Goal: Task Accomplishment & Management: Manage account settings

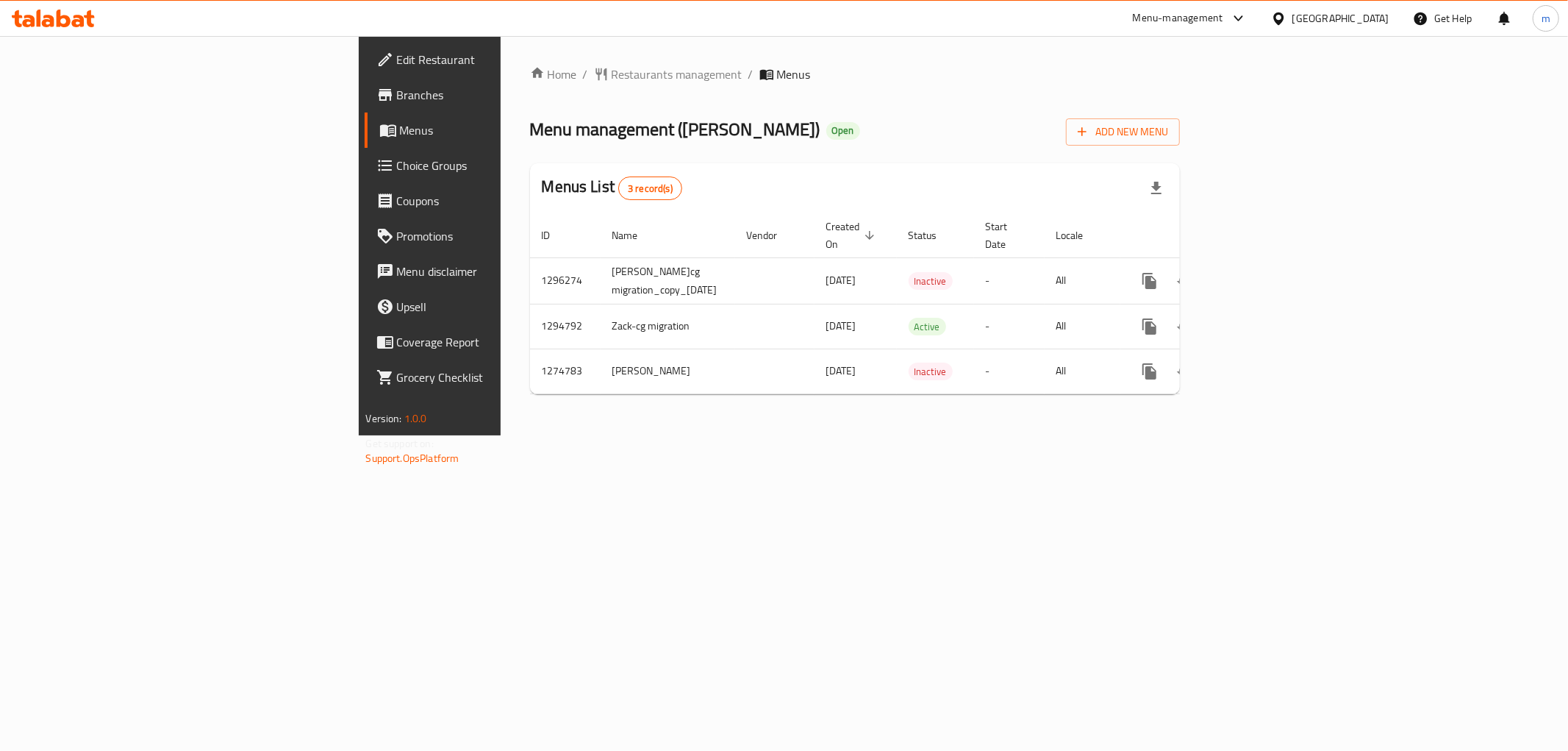
click at [397, 165] on span "Choice Groups" at bounding box center [503, 165] width 212 height 18
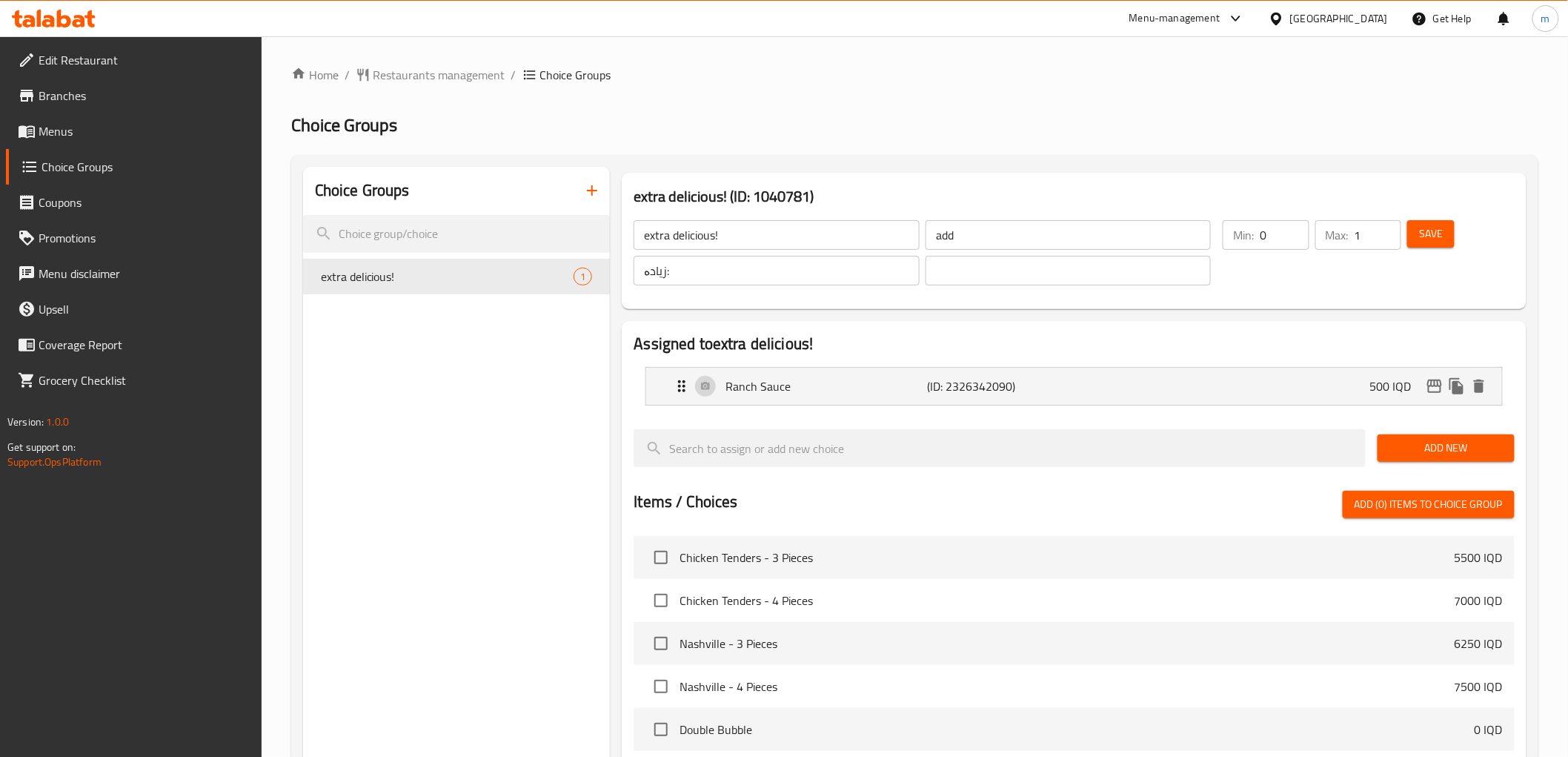
click at [744, 234] on input "extra delicious!" at bounding box center [777, 235] width 285 height 30
paste input "Add On's:"
type input "Add On's:"
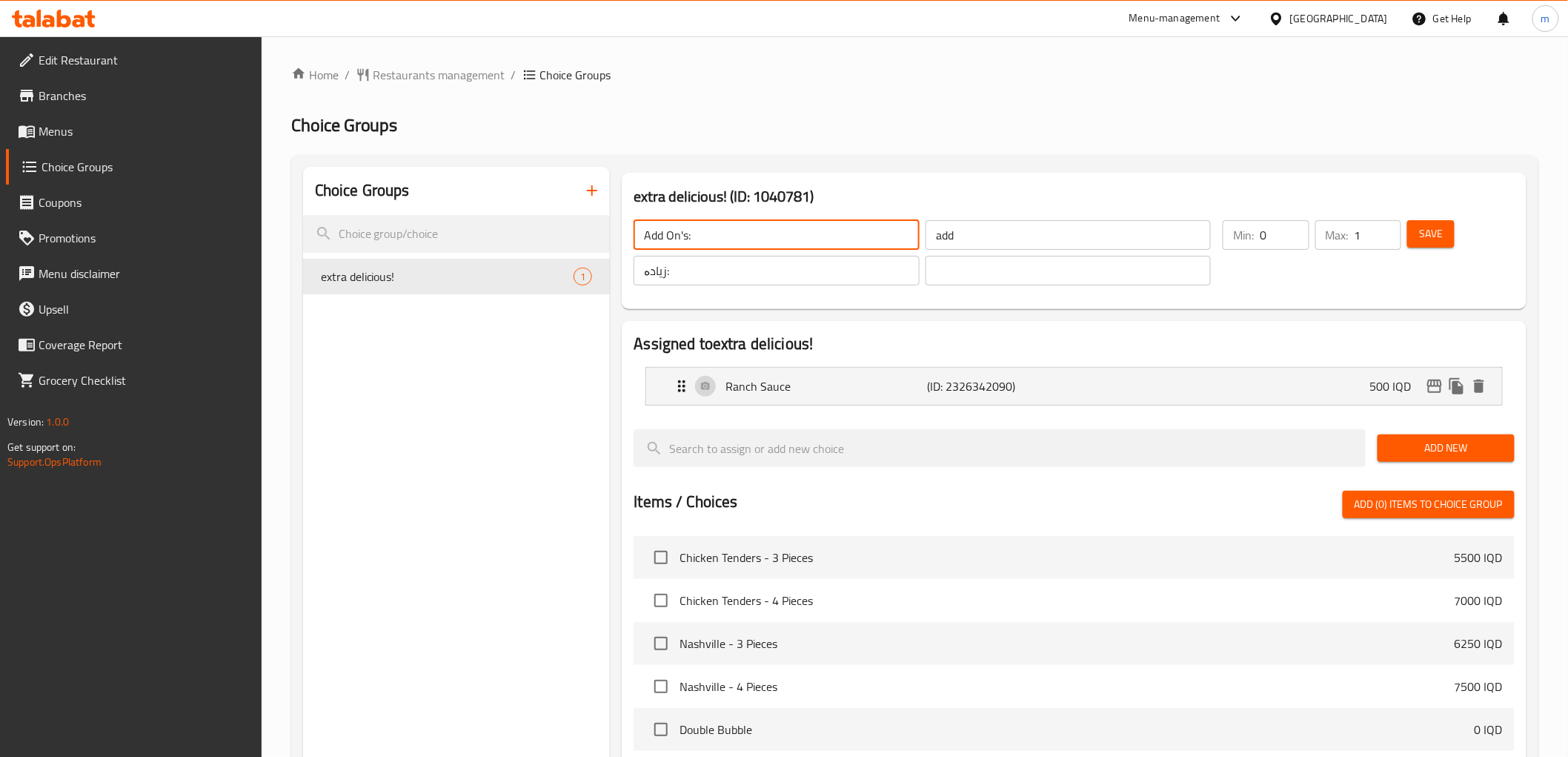
click at [959, 231] on input "add" at bounding box center [1069, 235] width 285 height 30
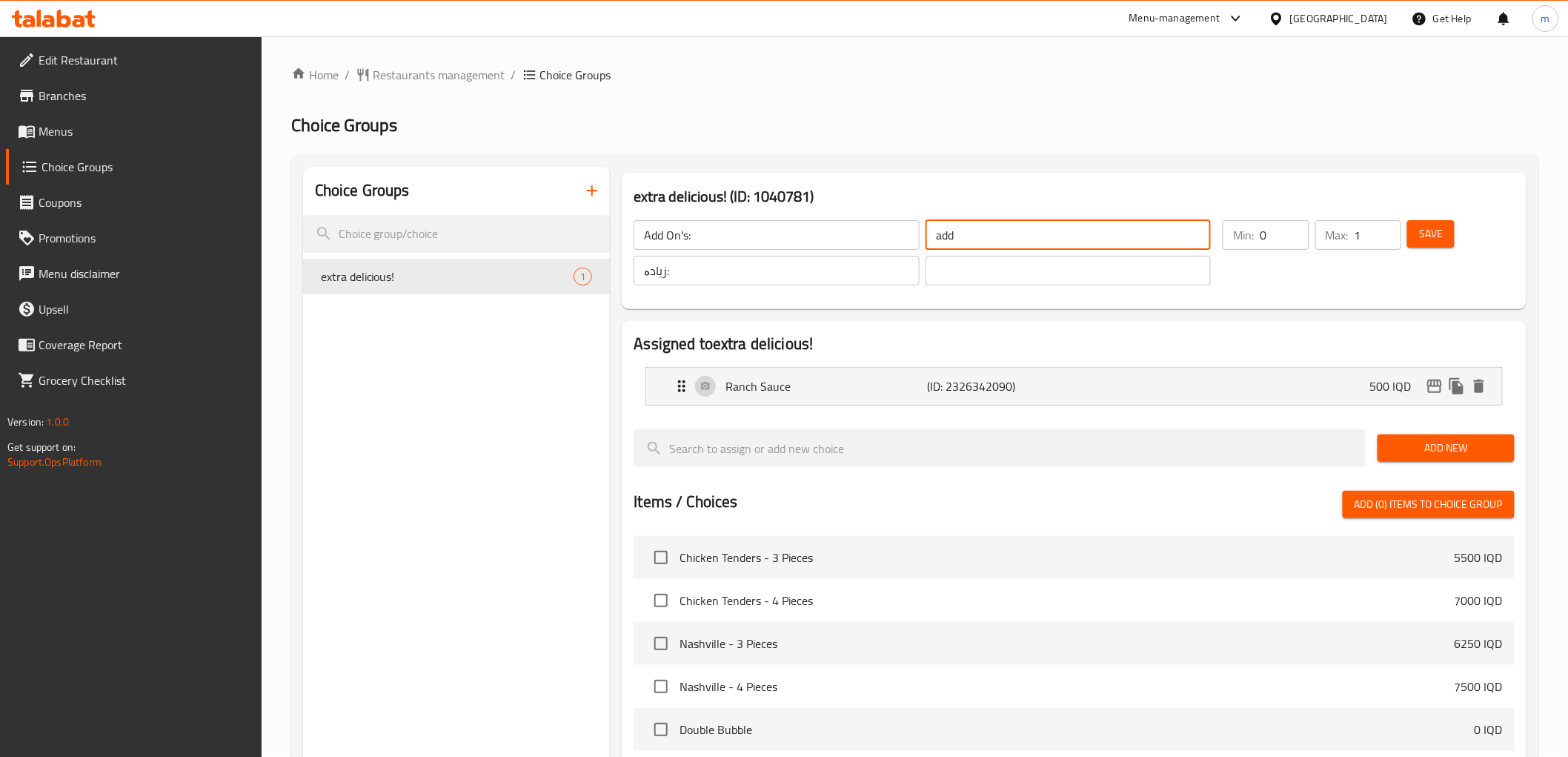
click at [959, 231] on input "add" at bounding box center [1069, 235] width 285 height 30
paste input "الإضافات:"
type input "الإضافات:"
click at [1433, 231] on span "Save" at bounding box center [1431, 234] width 24 height 19
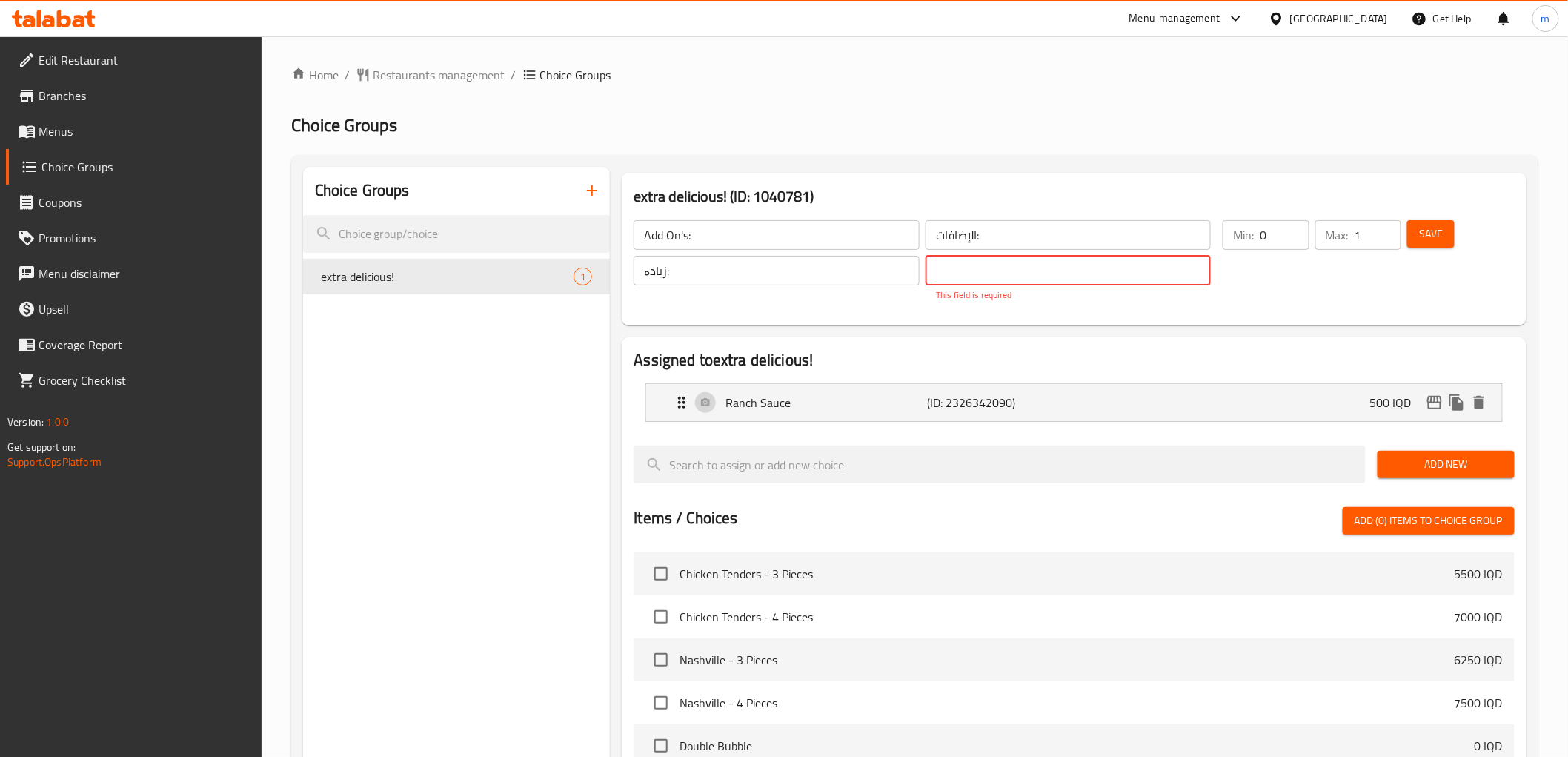
click at [712, 278] on input "زیادە:" at bounding box center [777, 270] width 285 height 30
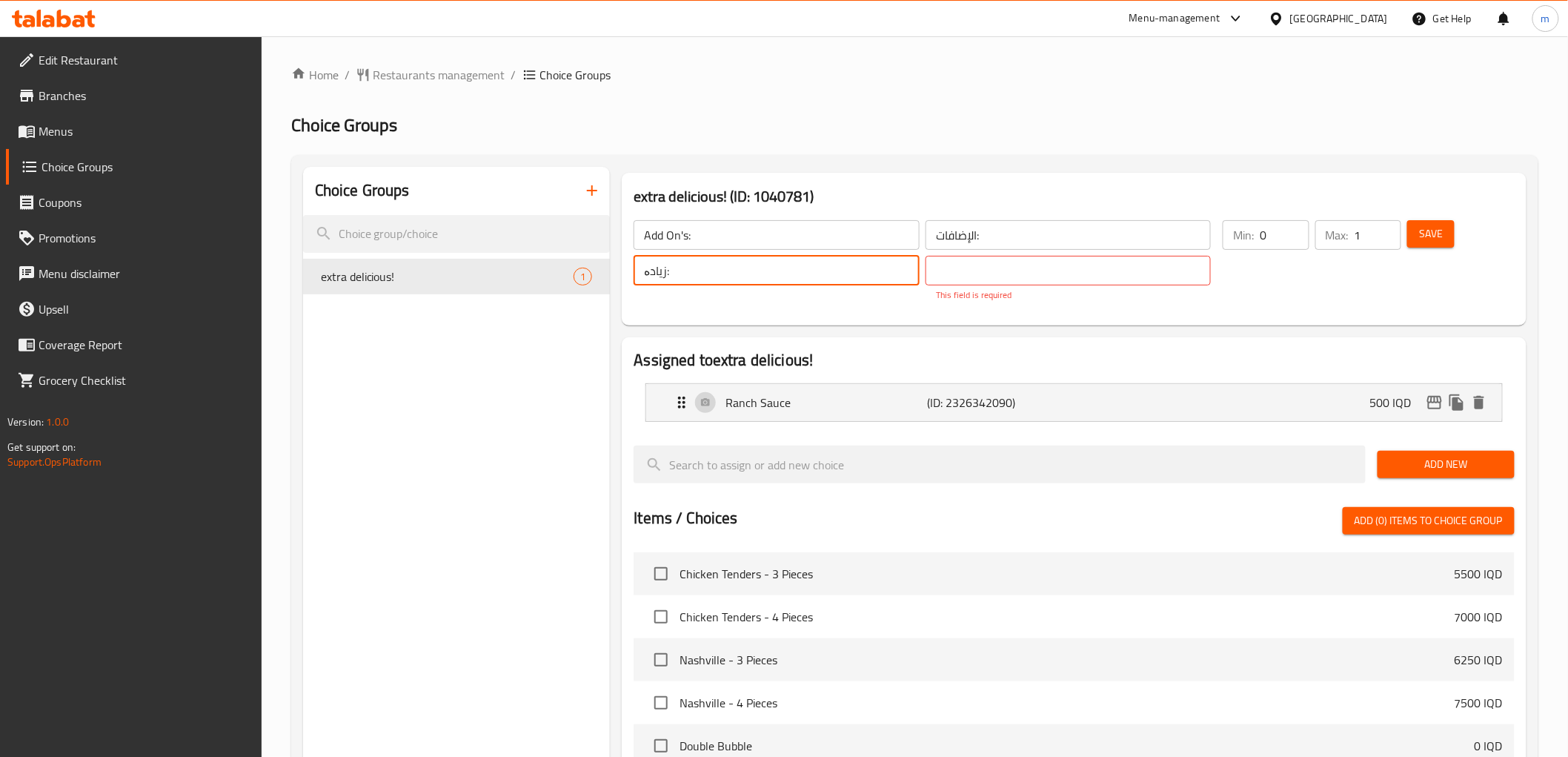
click at [712, 278] on input "زیادە:" at bounding box center [777, 270] width 285 height 30
click at [713, 278] on input "زیادە:" at bounding box center [777, 270] width 285 height 30
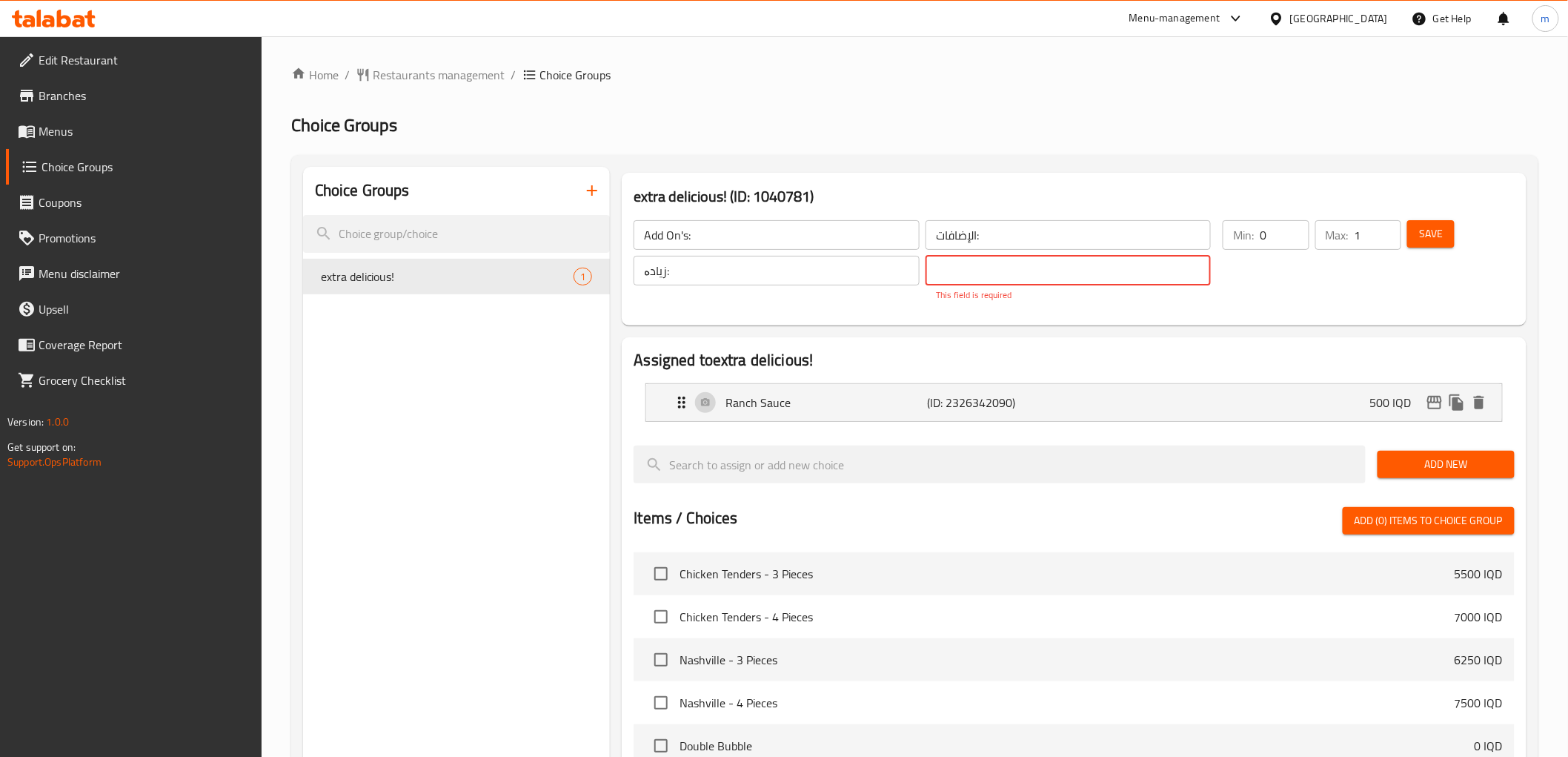
click at [974, 268] on input "text" at bounding box center [1069, 270] width 285 height 30
paste input "زیادە:"
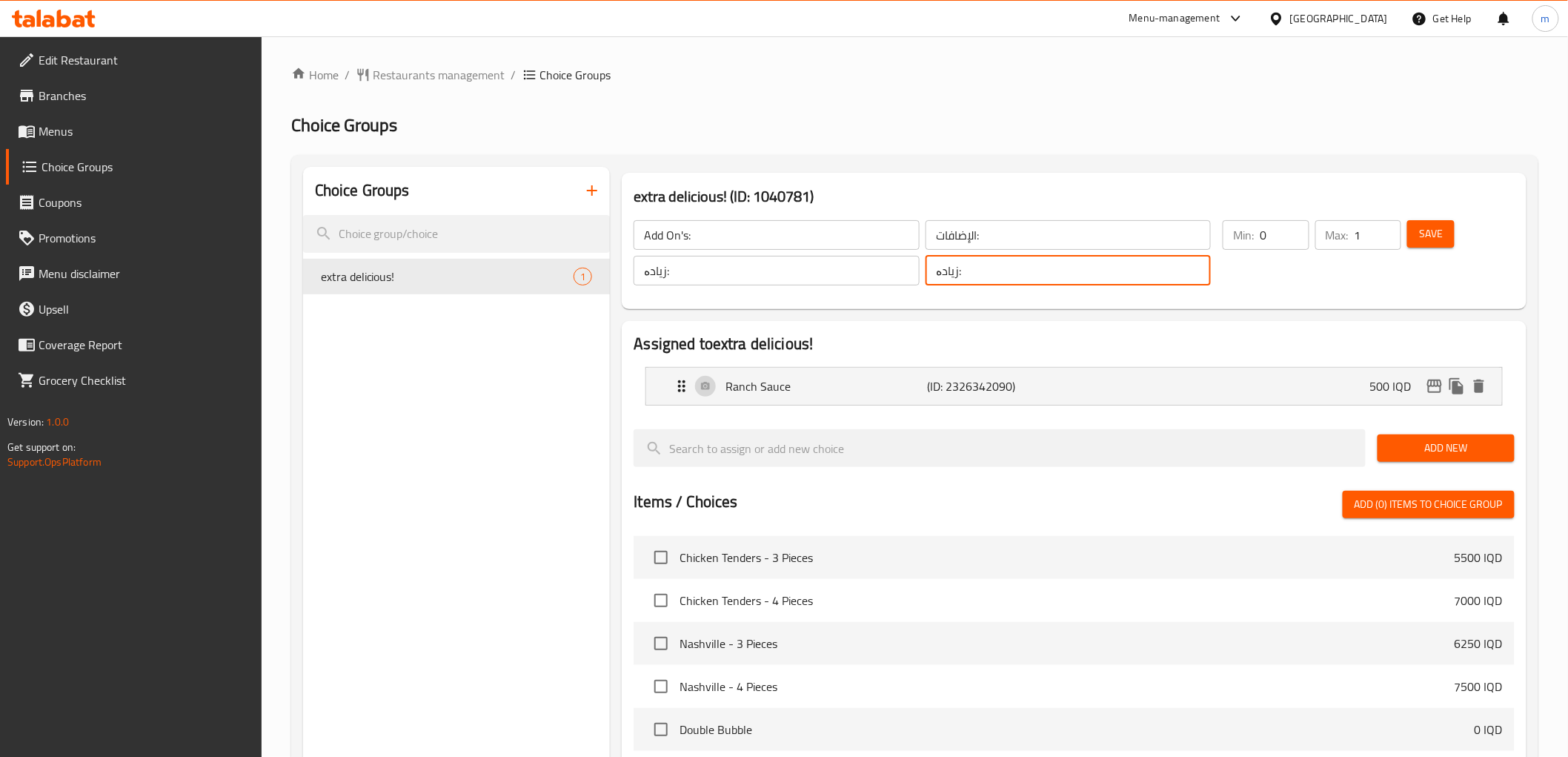
type input "زیادە:"
click at [1413, 235] on button "Save" at bounding box center [1431, 234] width 48 height 28
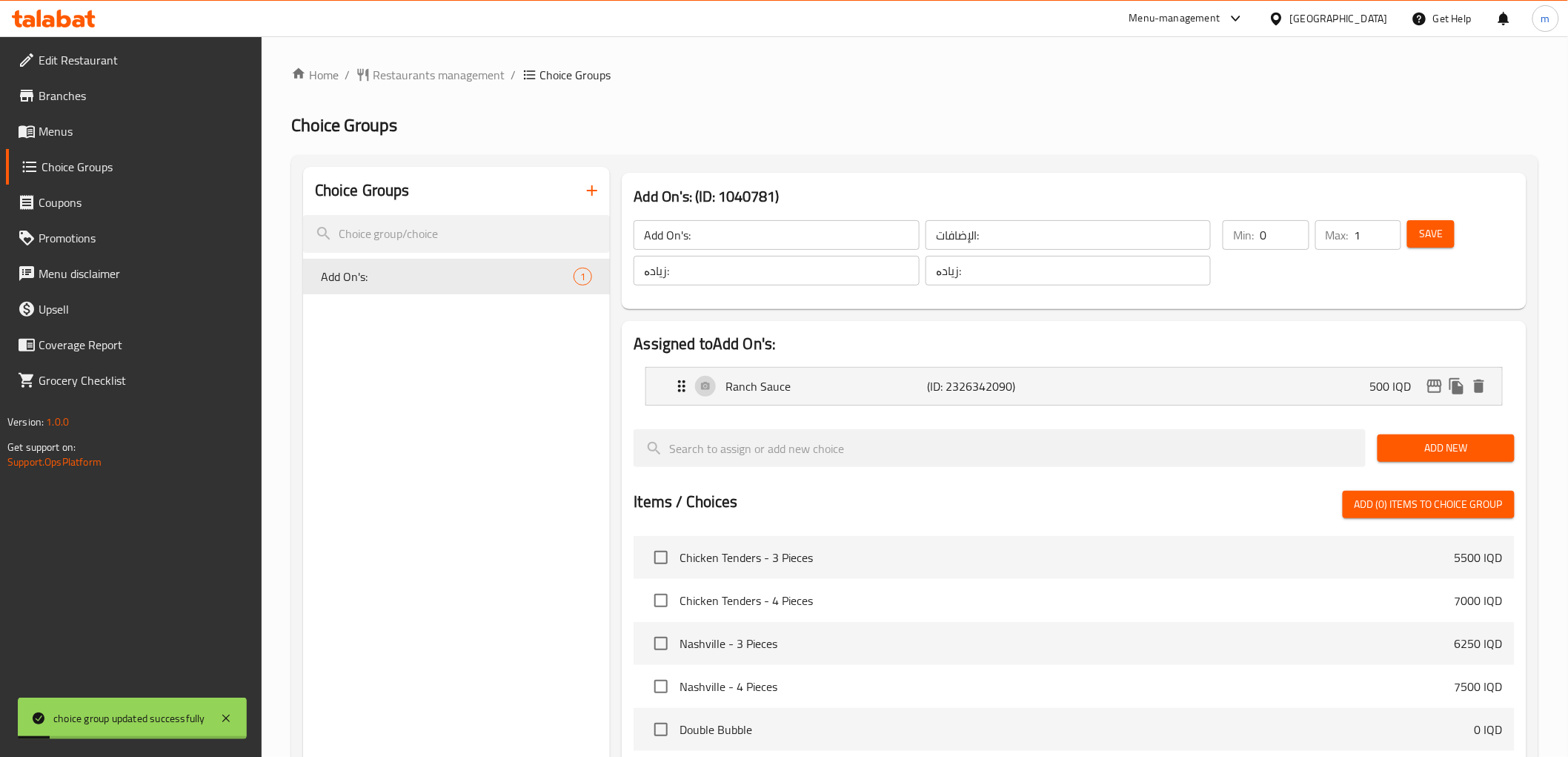
click at [1030, 405] on div "Ranch Sauce (ID: 2326342090) 500 IQD Name (En) Ranch Sauce Name (En) Name (Ar) …" at bounding box center [1074, 385] width 857 height 39
click at [1162, 403] on div "Ranch Sauce (ID: 2326342090) 500 IQD" at bounding box center [1078, 385] width 811 height 37
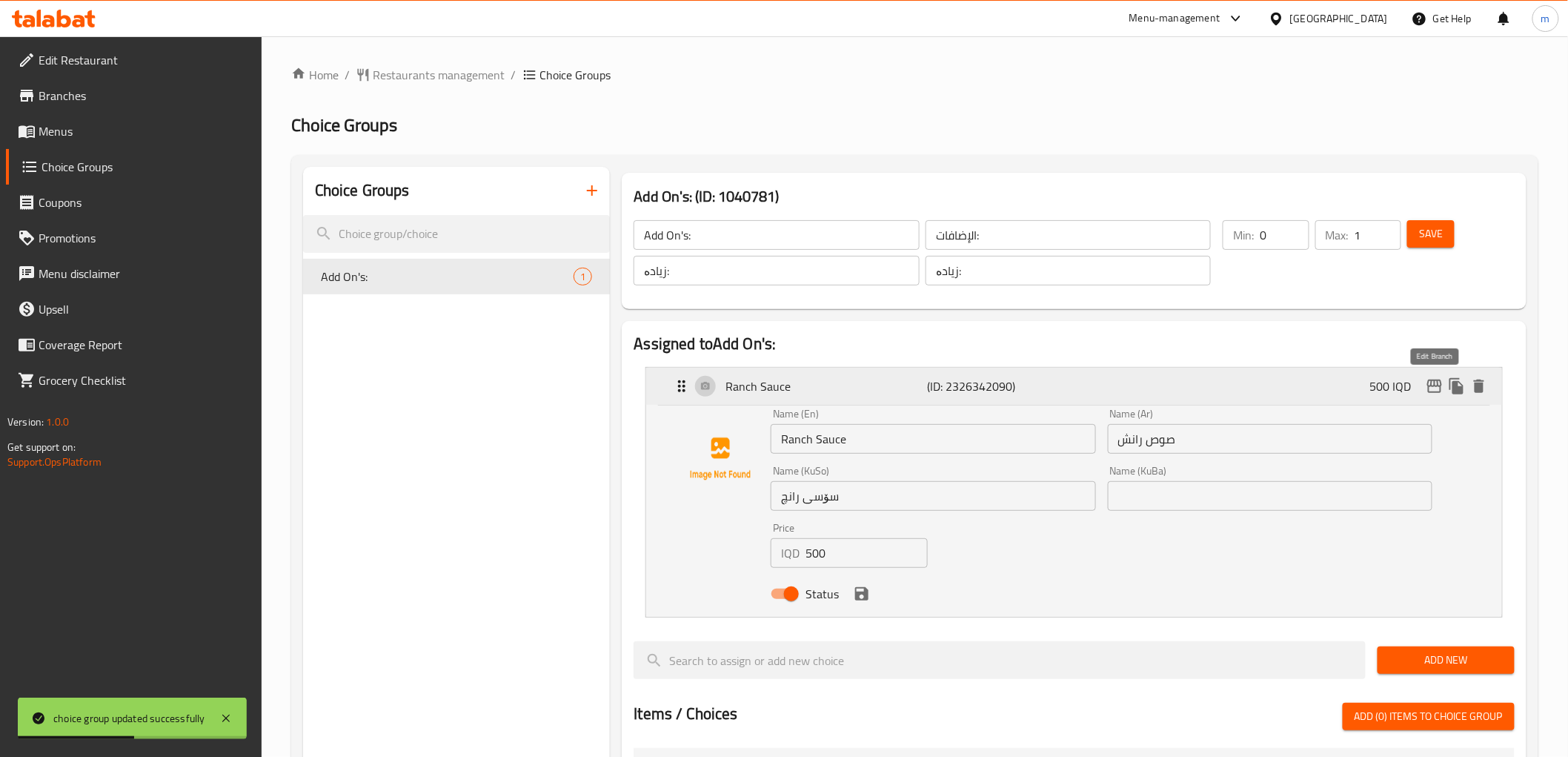
click at [1434, 382] on icon "edit" at bounding box center [1435, 386] width 18 height 18
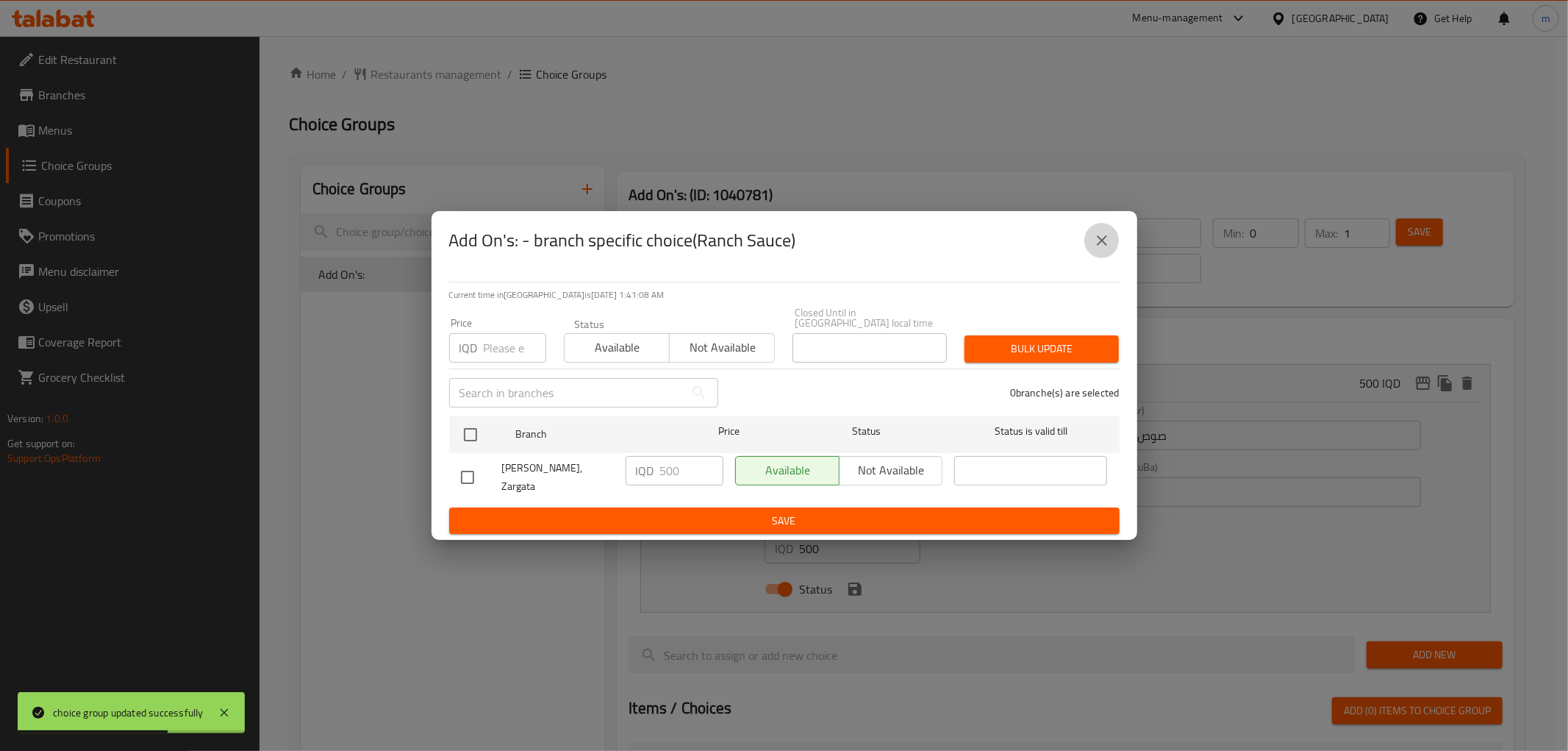
click at [1107, 250] on icon "close" at bounding box center [1102, 241] width 18 height 18
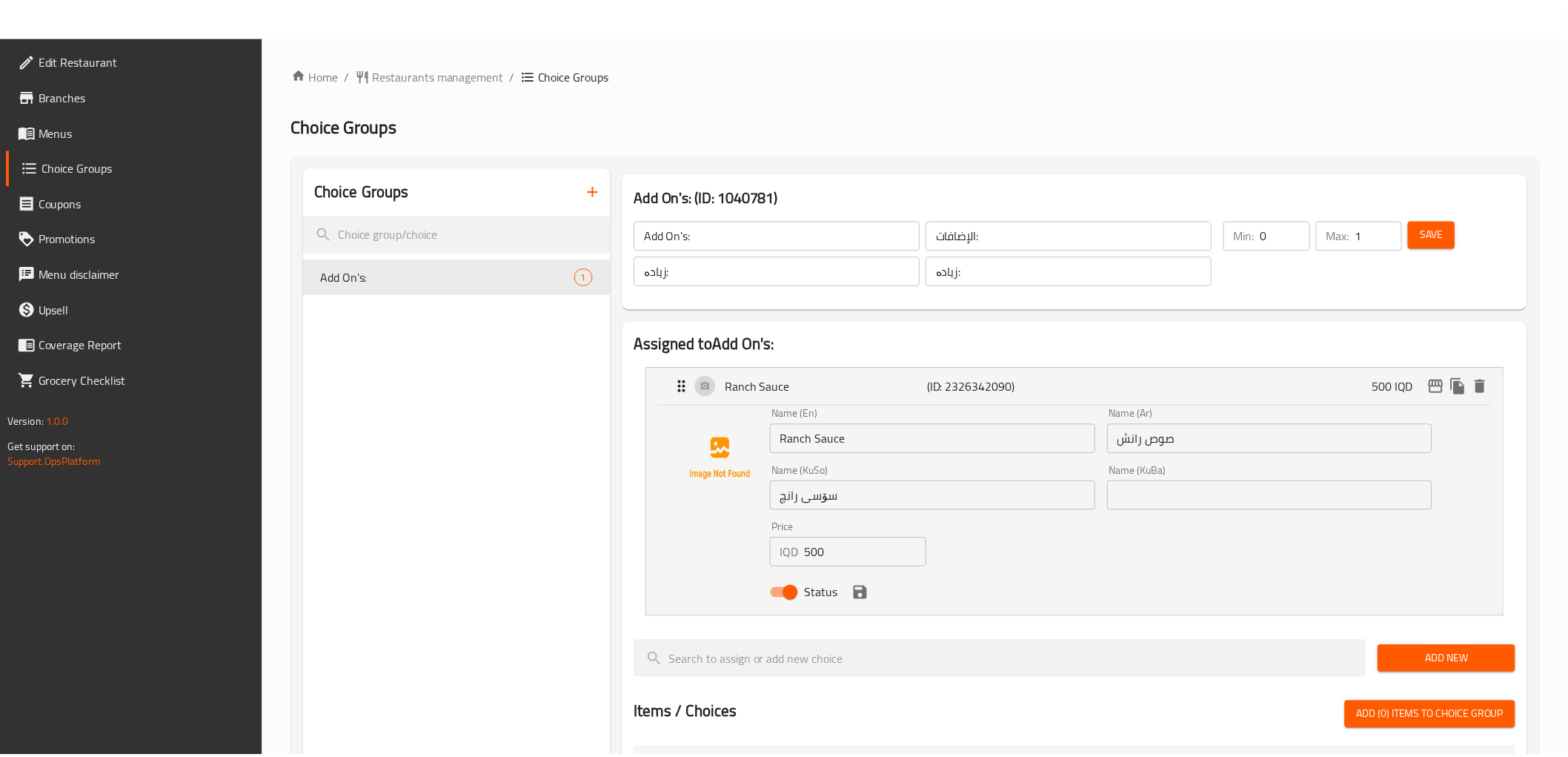
scroll to position [602, 0]
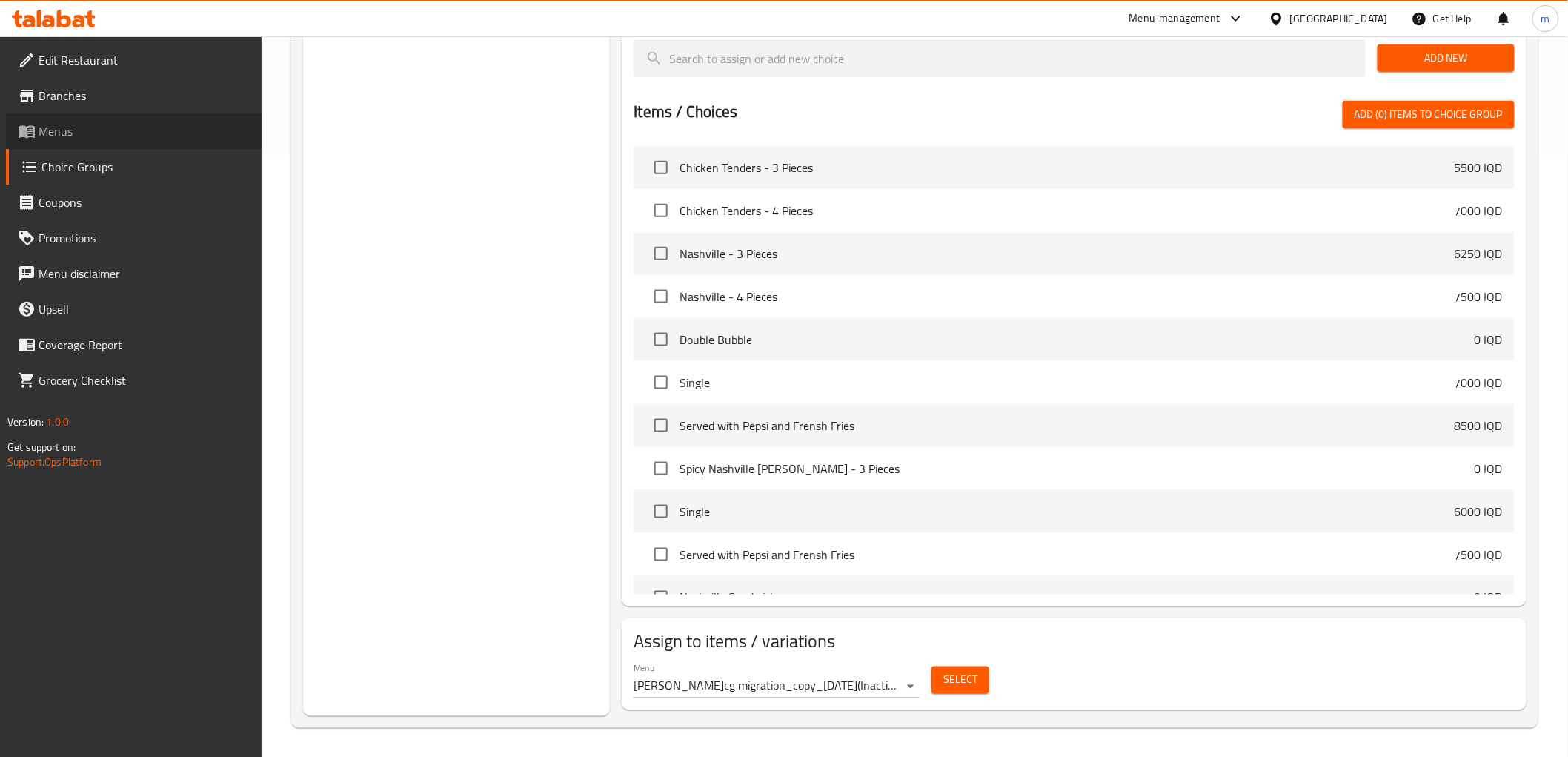
click at [82, 145] on link "Menus" at bounding box center [134, 131] width 256 height 36
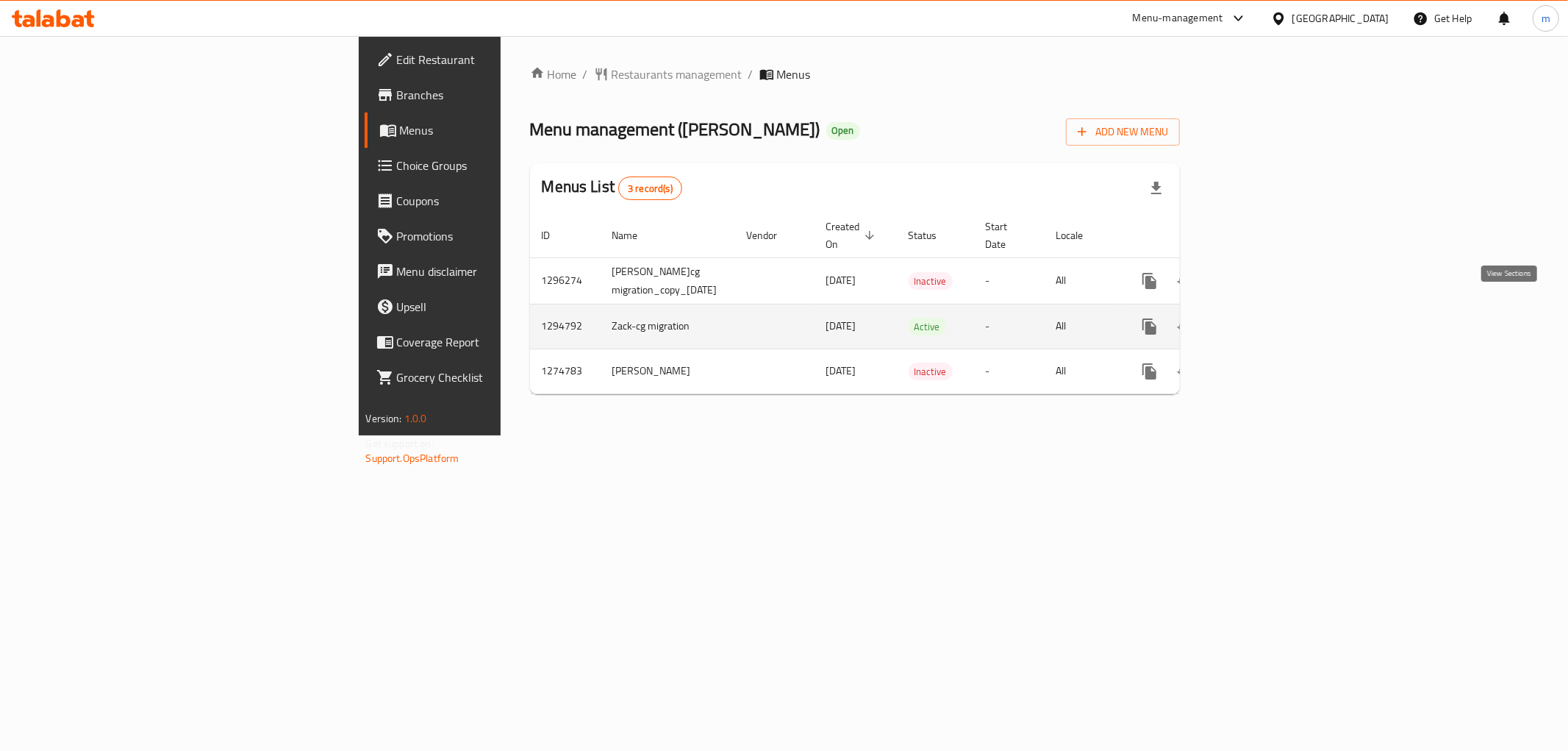
click at [1264, 318] on icon "enhanced table" at bounding box center [1256, 326] width 18 height 18
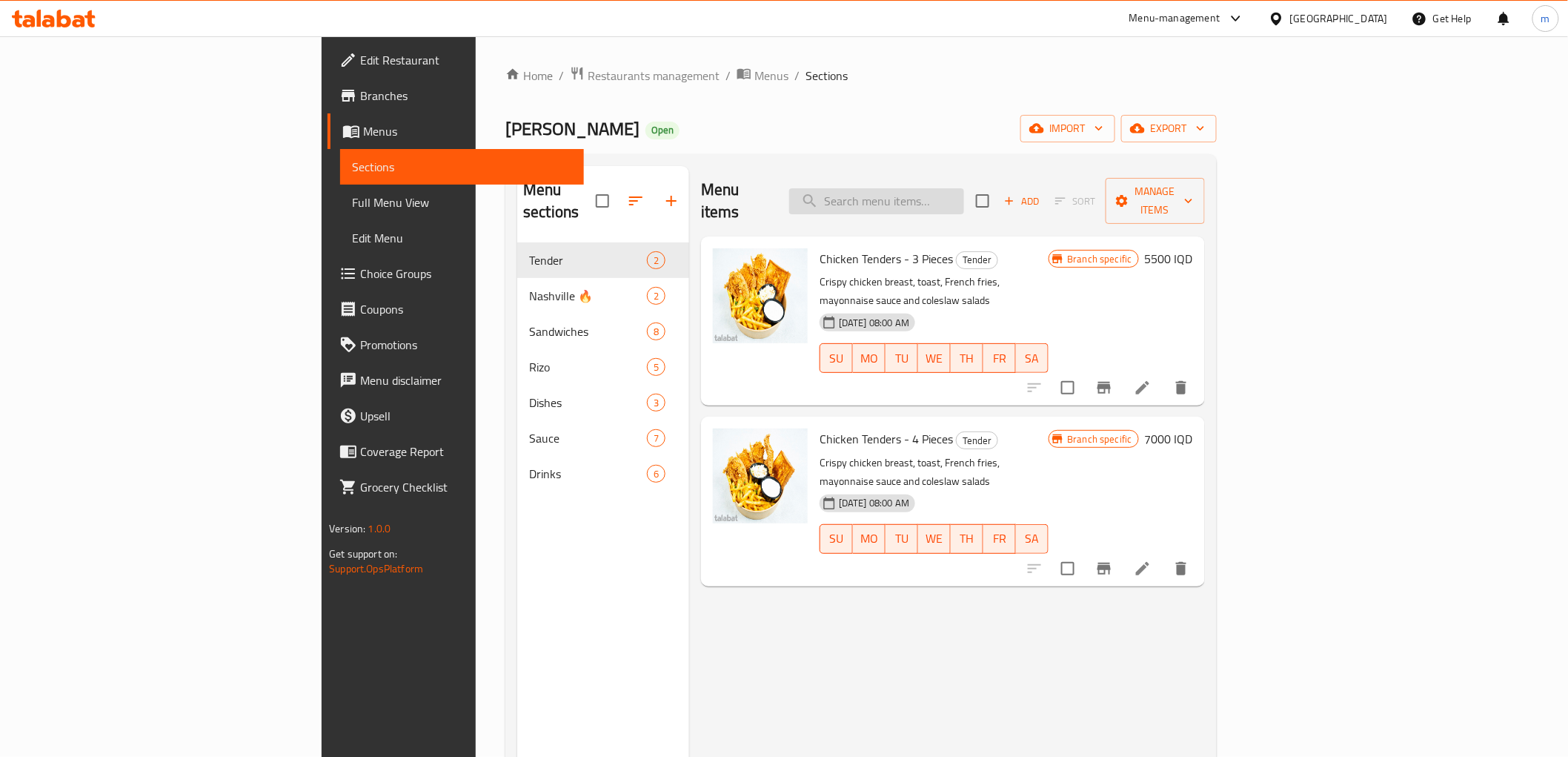
click at [965, 197] on input "search" at bounding box center [877, 201] width 175 height 26
paste input "Mountain Dew"
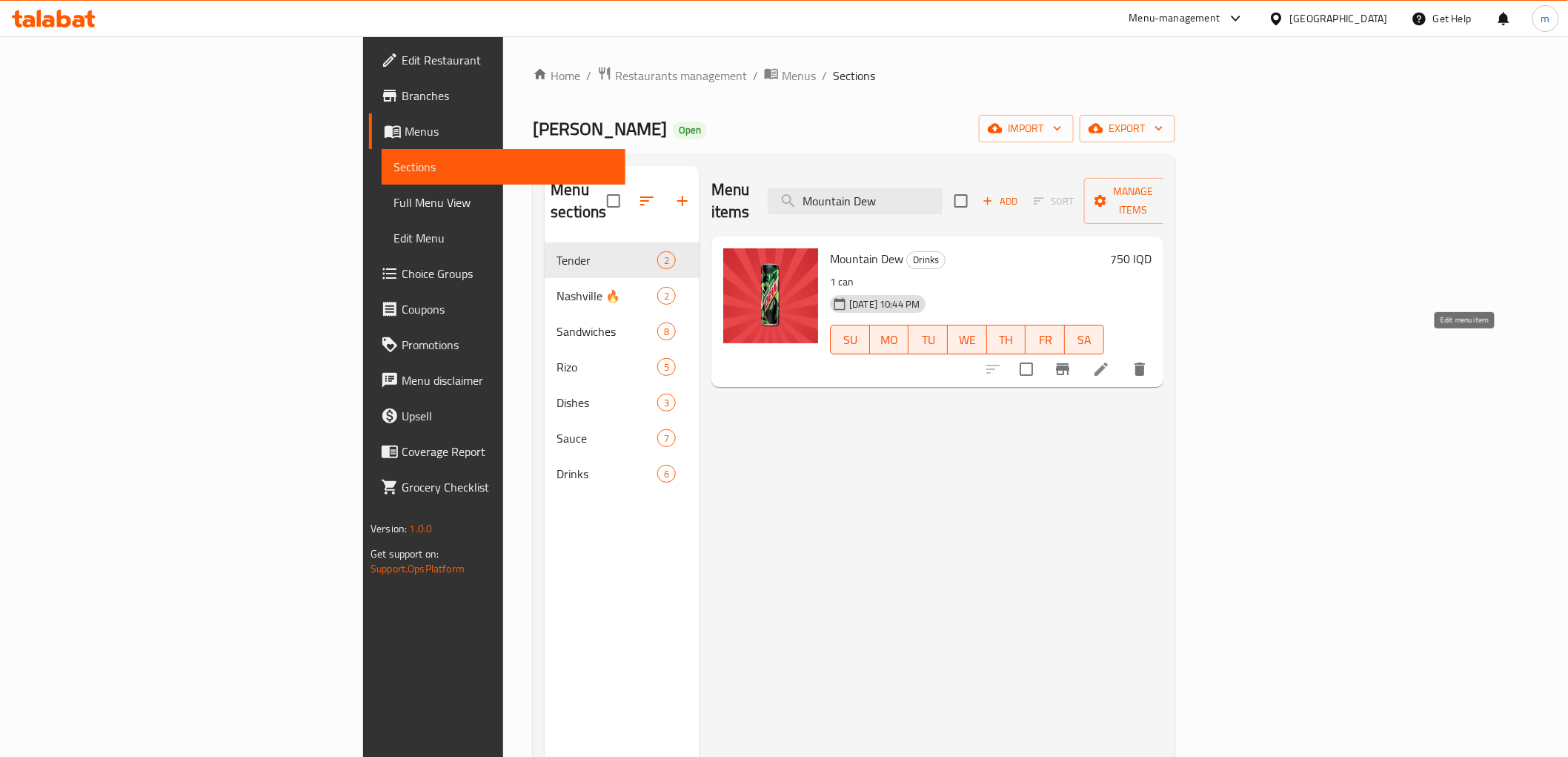
type input "Mountain Dew"
click at [1108, 363] on icon at bounding box center [1100, 369] width 13 height 13
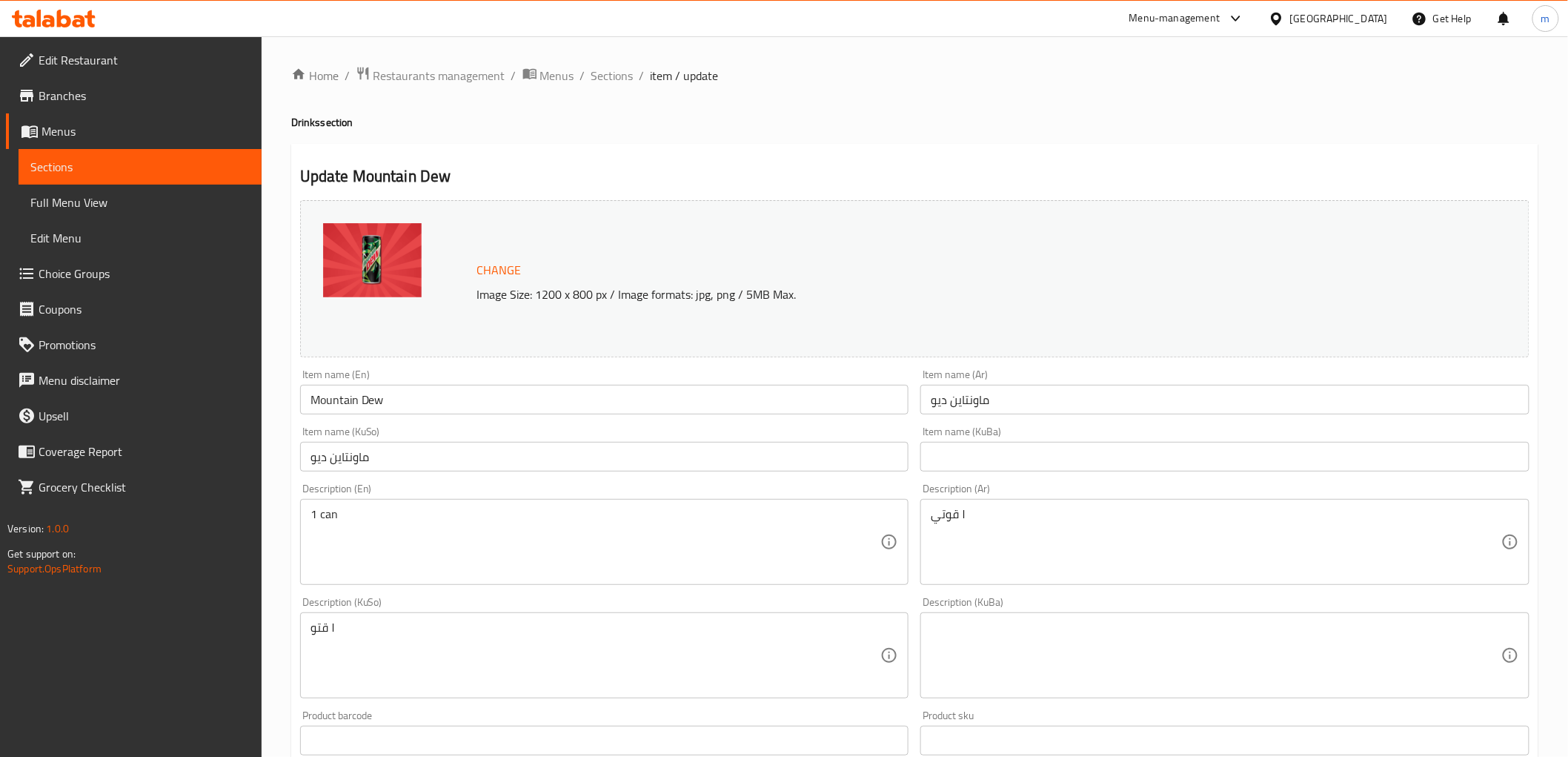
click at [654, 462] on input "ماونتاين ديو" at bounding box center [604, 457] width 609 height 30
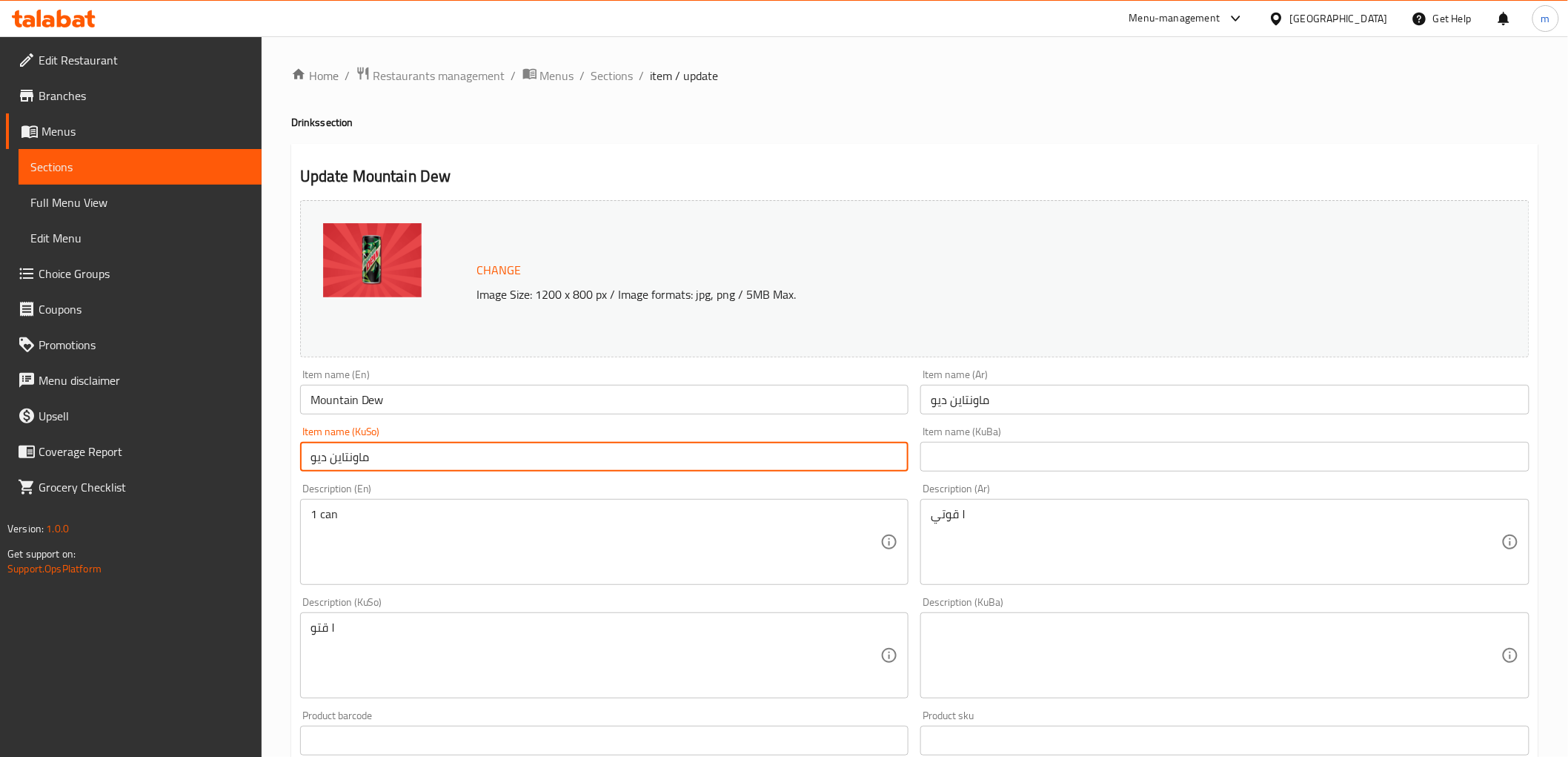
click at [655, 462] on input "ماونتاين ديو" at bounding box center [604, 457] width 609 height 30
paste input "ن دی"
type input "[PERSON_NAME]"
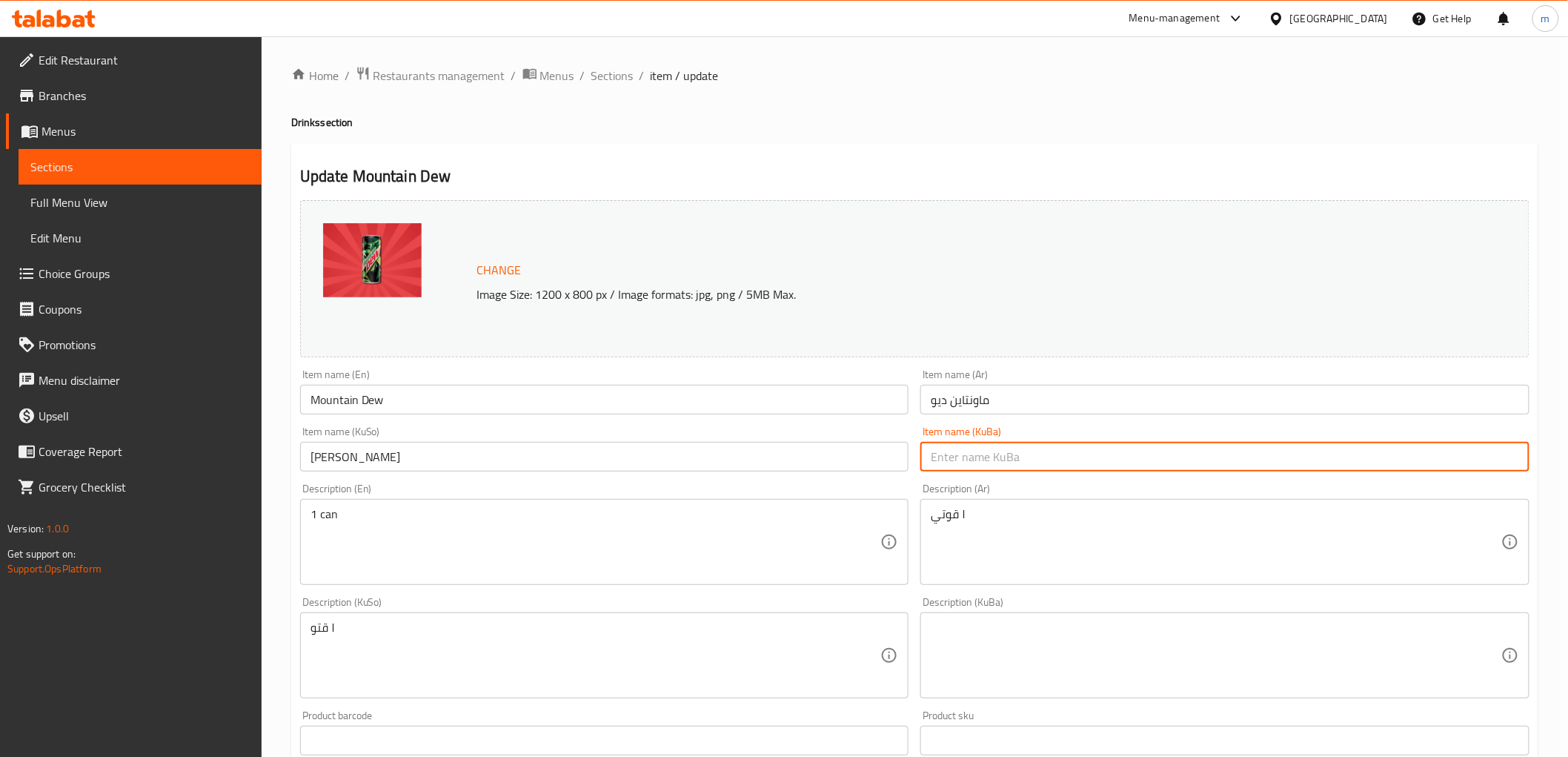
click at [1008, 446] on input "text" at bounding box center [1224, 457] width 609 height 30
paste input "[PERSON_NAME]"
type input "[PERSON_NAME]"
click at [1006, 408] on input "ماونتاين ديو" at bounding box center [1224, 399] width 609 height 30
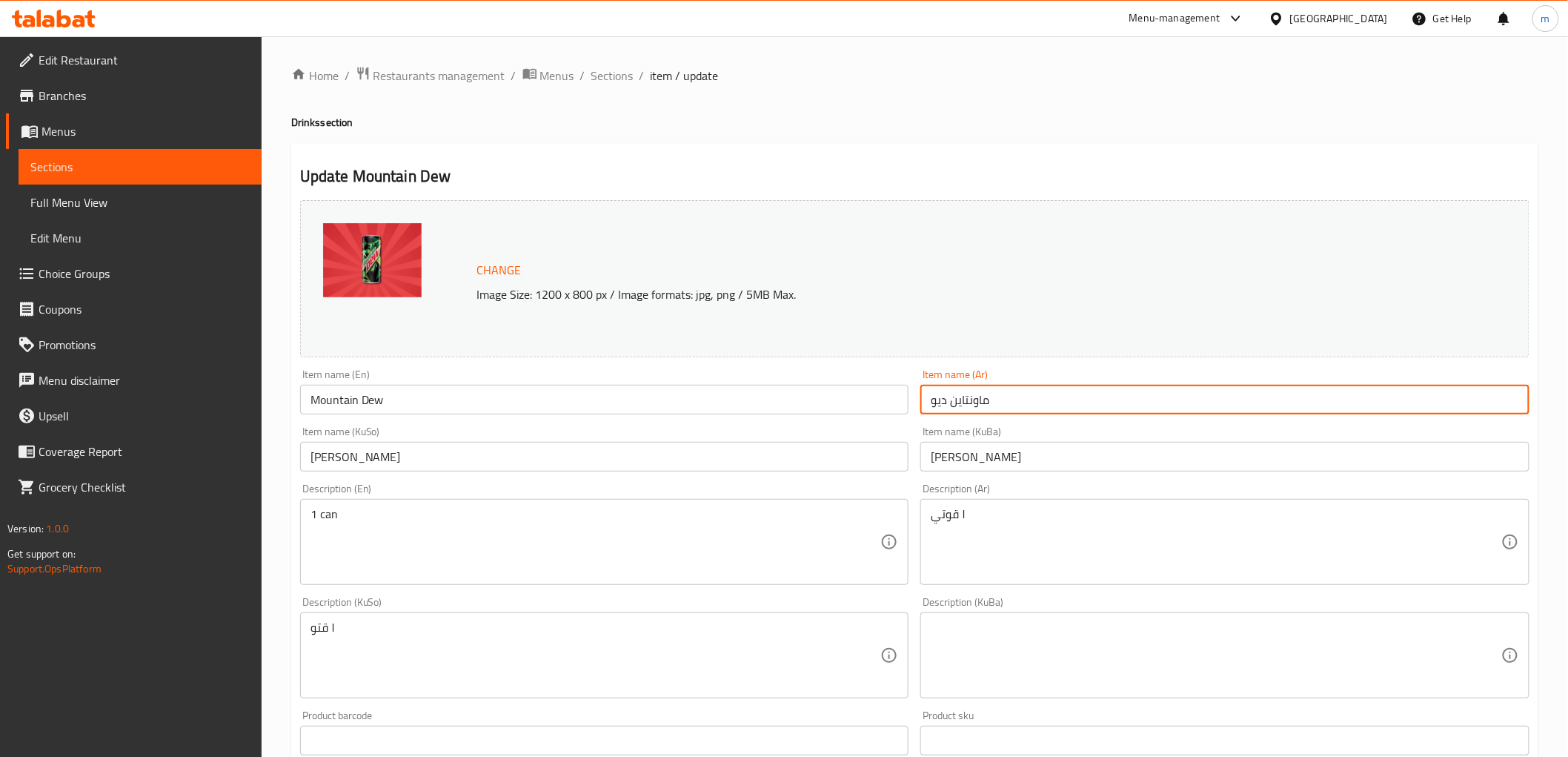
click at [1006, 408] on input "ماونتاين ديو" at bounding box center [1224, 399] width 609 height 30
paste input "text"
type input "ماونتن ديو"
click at [575, 557] on textarea "1 can" at bounding box center [596, 542] width 571 height 70
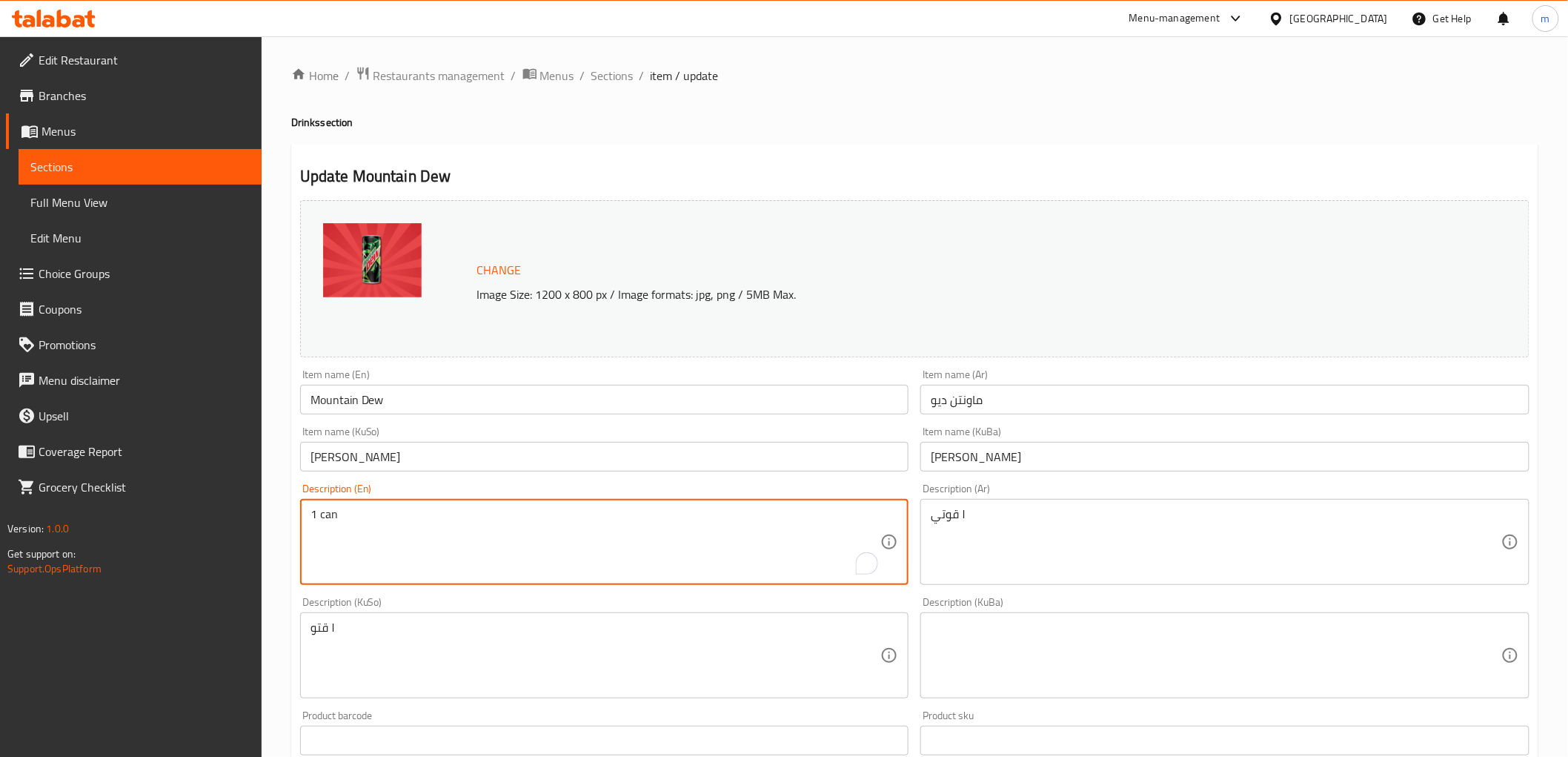
click at [322, 514] on textarea "1 can" at bounding box center [596, 542] width 571 height 70
click at [328, 516] on textarea "1 Can" at bounding box center [596, 542] width 571 height 70
type textarea "1 Can"
click at [1076, 562] on textarea "١ قوتي" at bounding box center [1216, 542] width 571 height 70
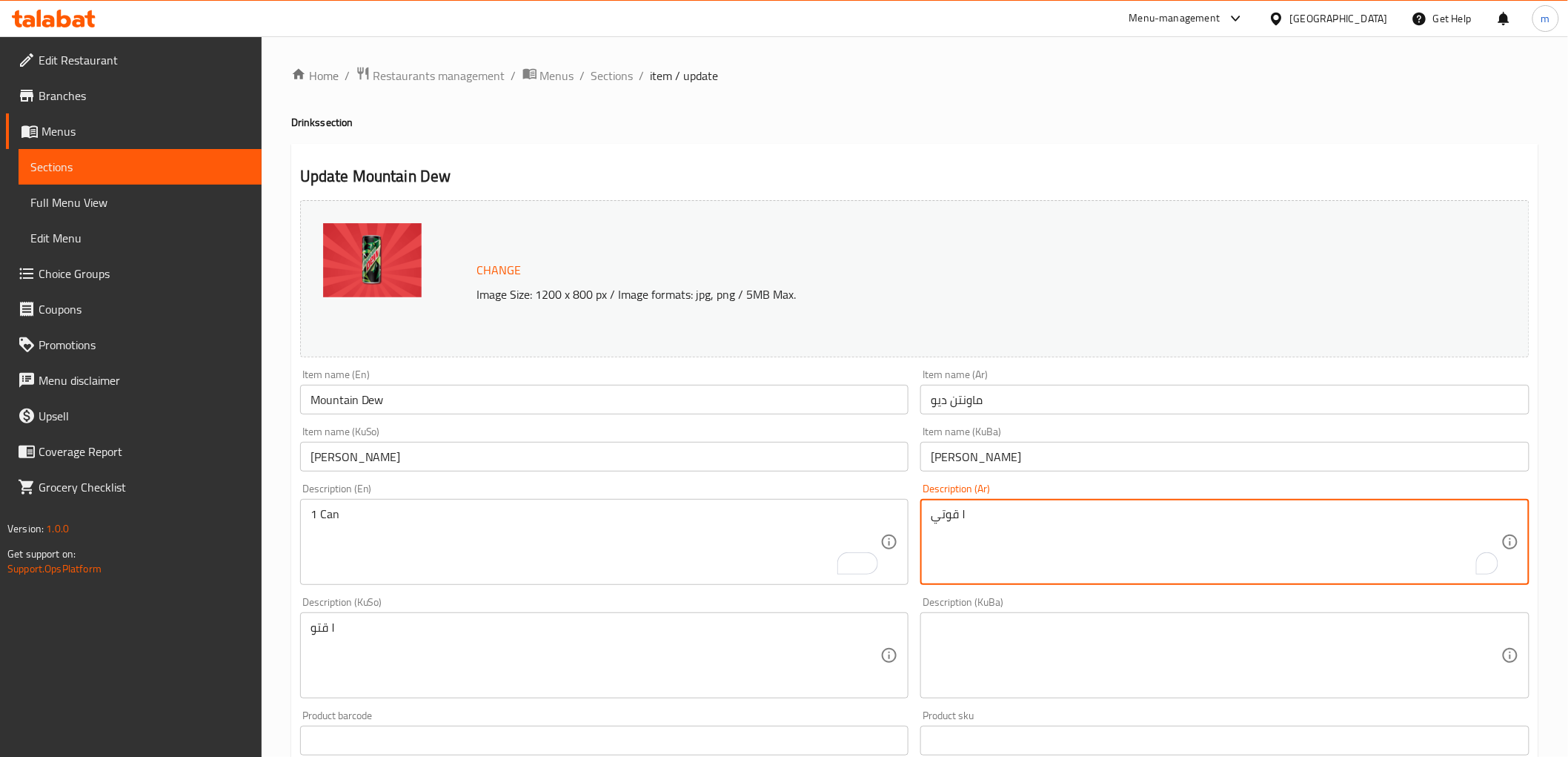
click at [1077, 561] on textarea "١ قوتي" at bounding box center [1216, 542] width 571 height 70
click at [1078, 561] on textarea "١ قوتي" at bounding box center [1216, 542] width 571 height 70
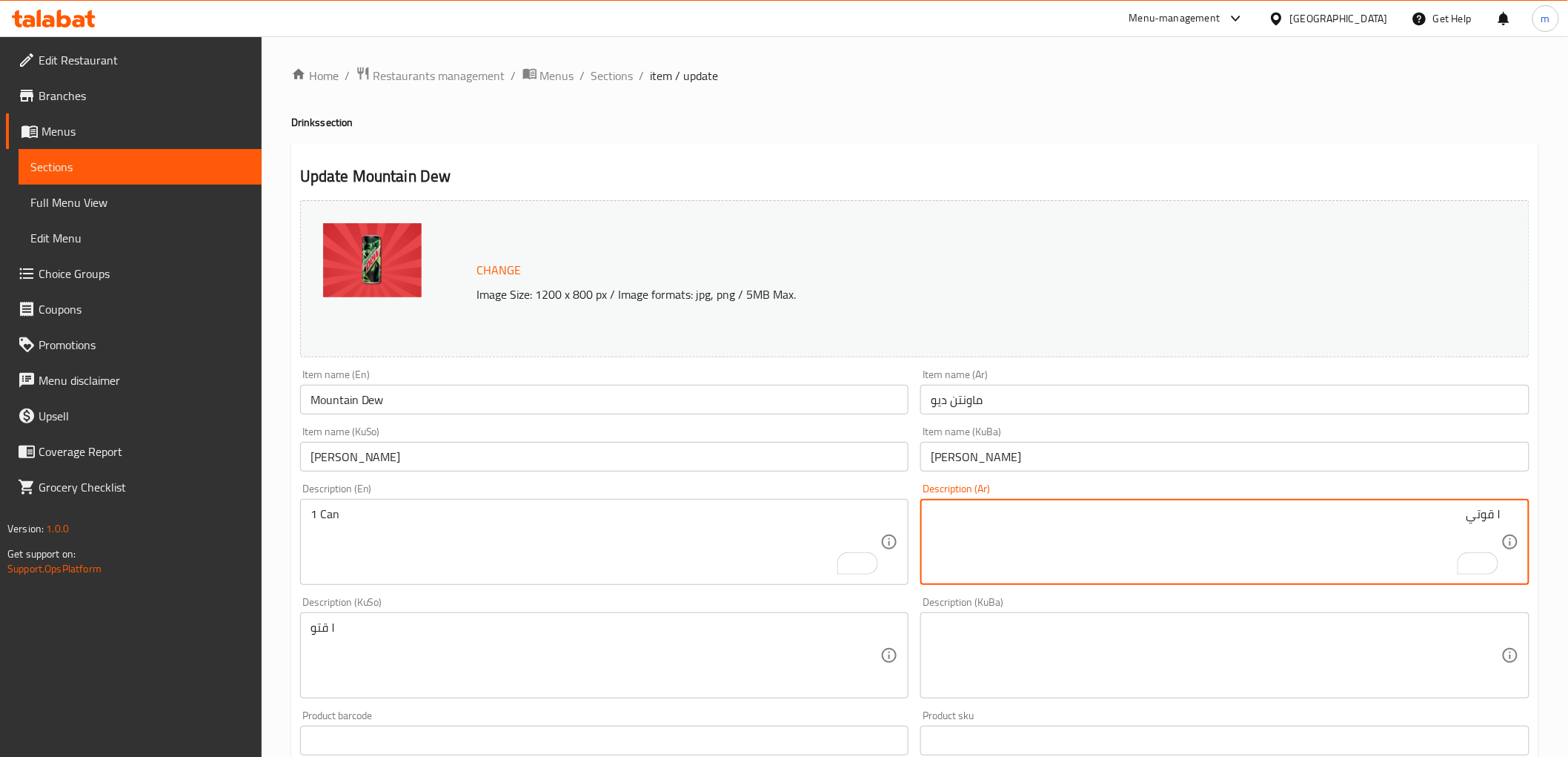
click at [1078, 561] on textarea "١ قوتي" at bounding box center [1216, 542] width 571 height 70
paste textarea "علب"
type textarea "1 علبة"
click at [614, 635] on textarea "١ قتو" at bounding box center [596, 655] width 571 height 70
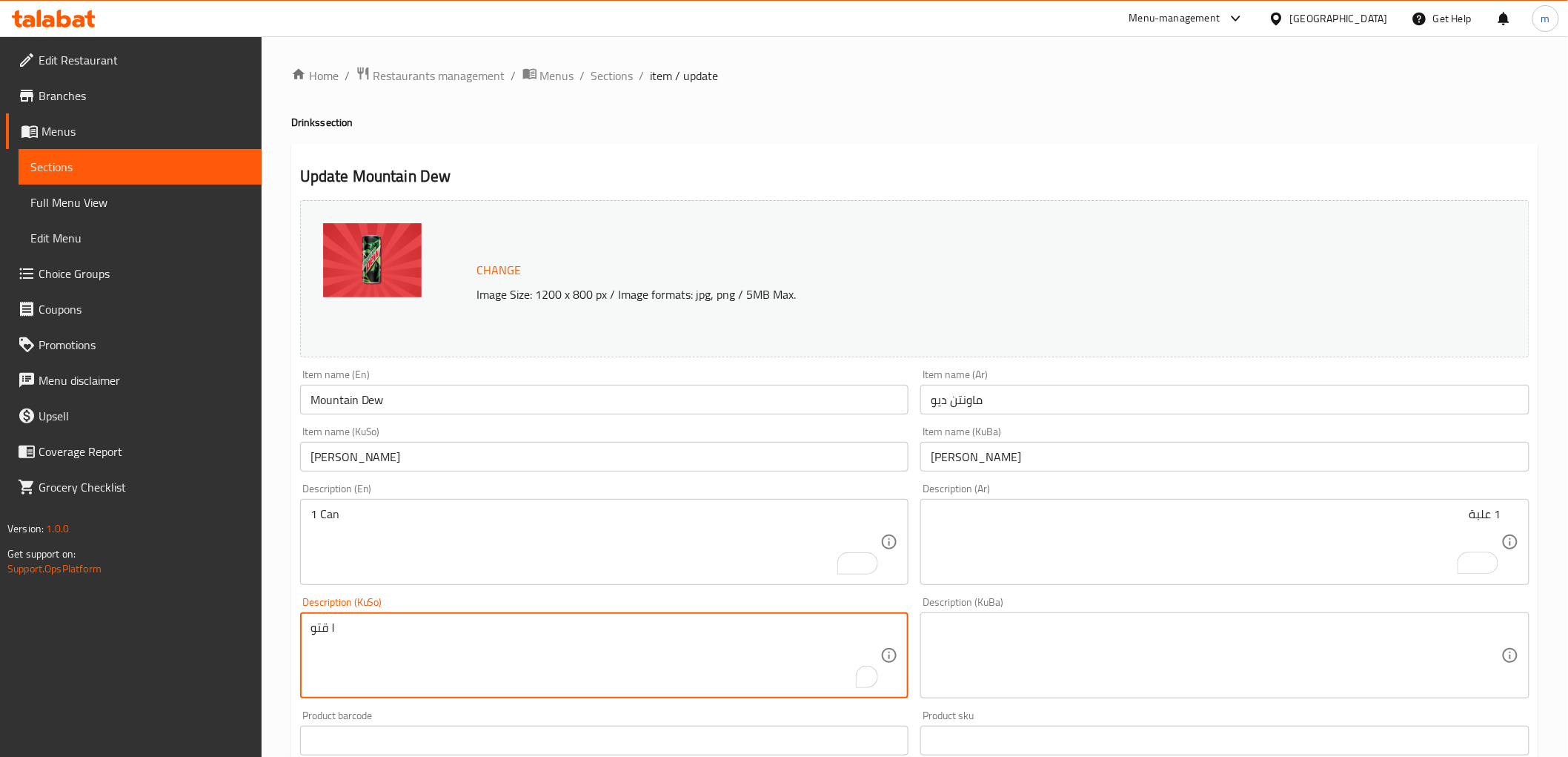
click at [620, 643] on textarea "١ قتو" at bounding box center [596, 655] width 571 height 70
paste textarea "قتوو"
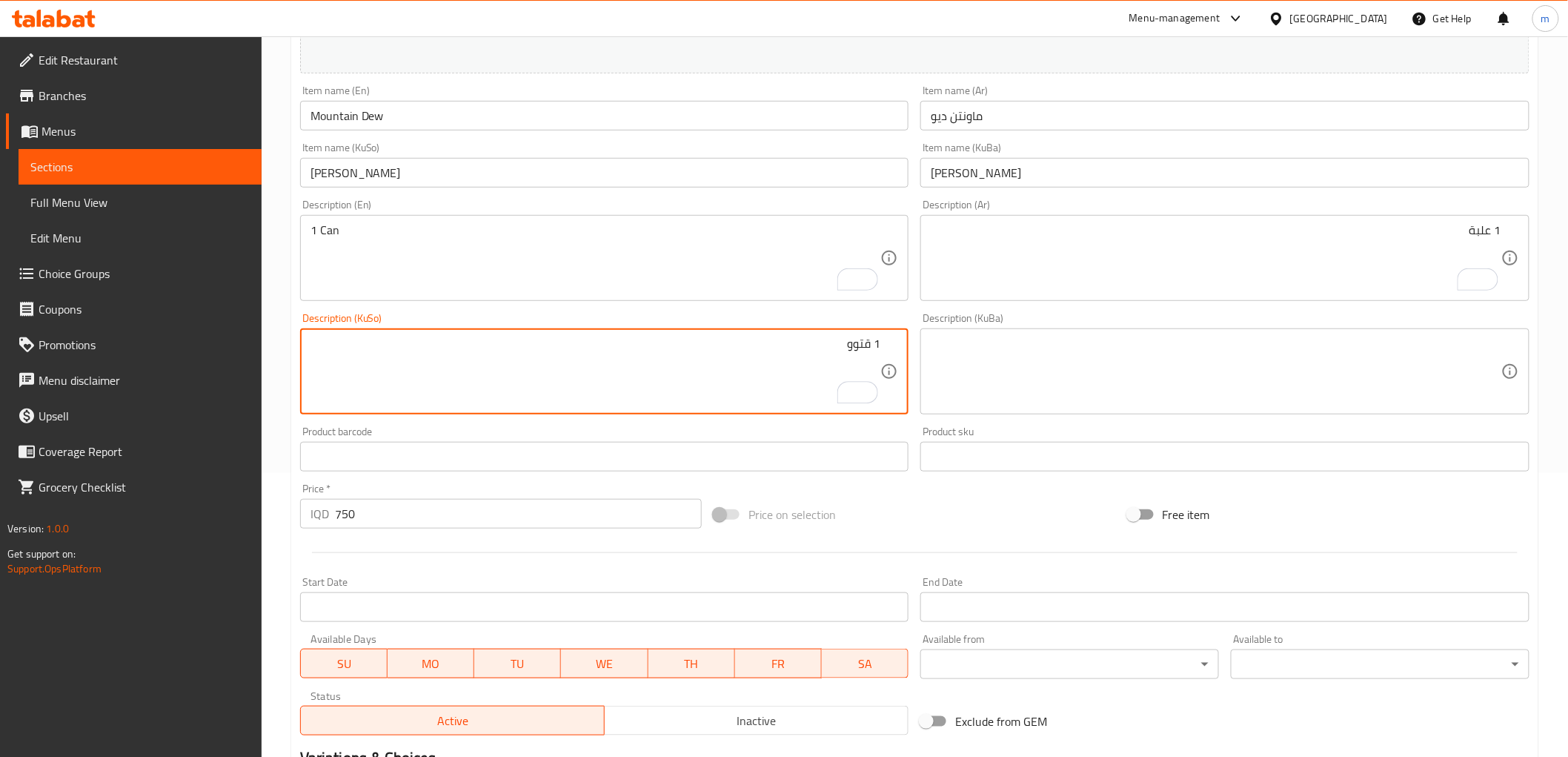
scroll to position [277, 0]
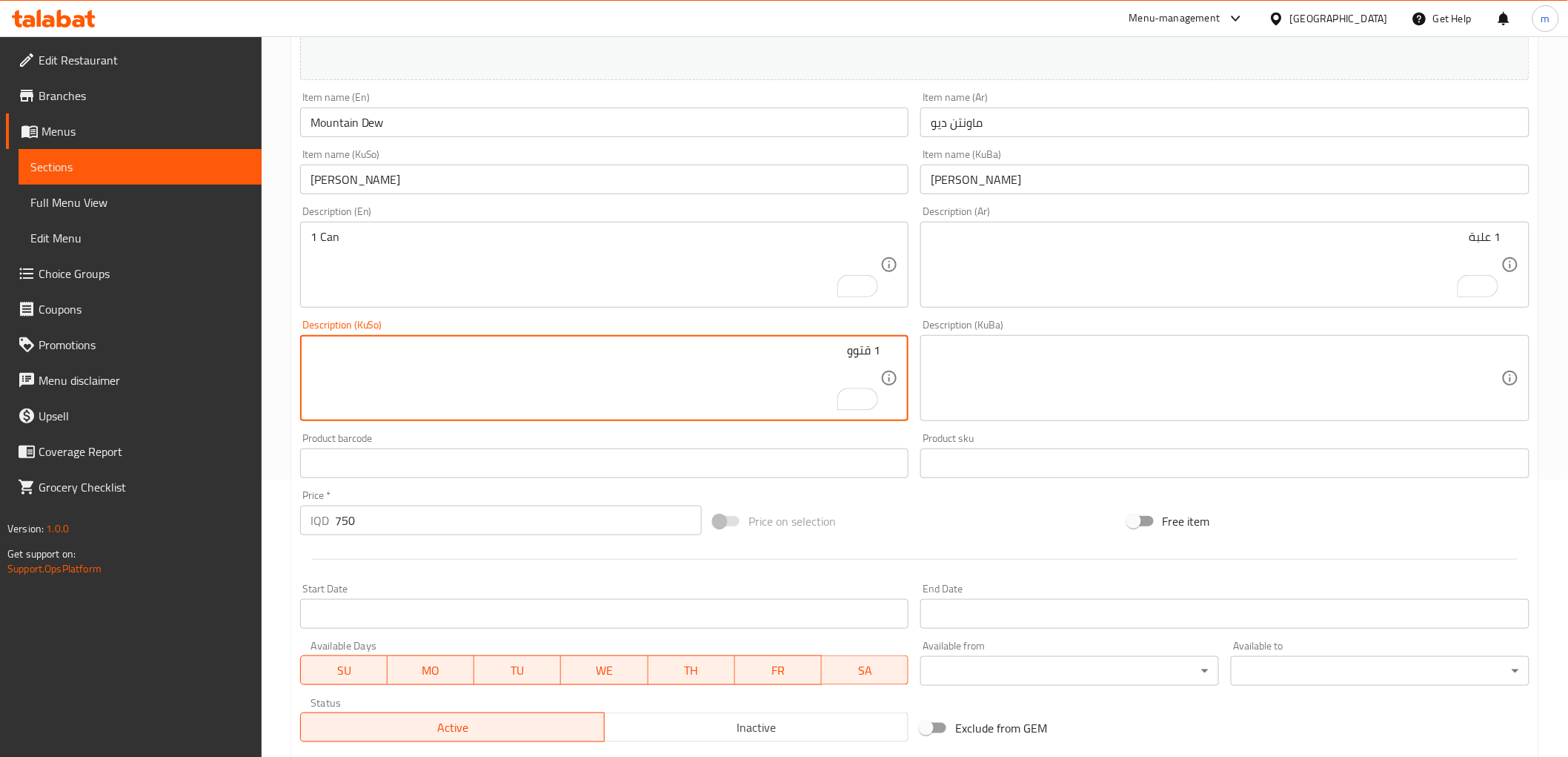
click at [828, 357] on textarea "1 قتوو" at bounding box center [596, 378] width 571 height 70
type textarea "1 قتوو"
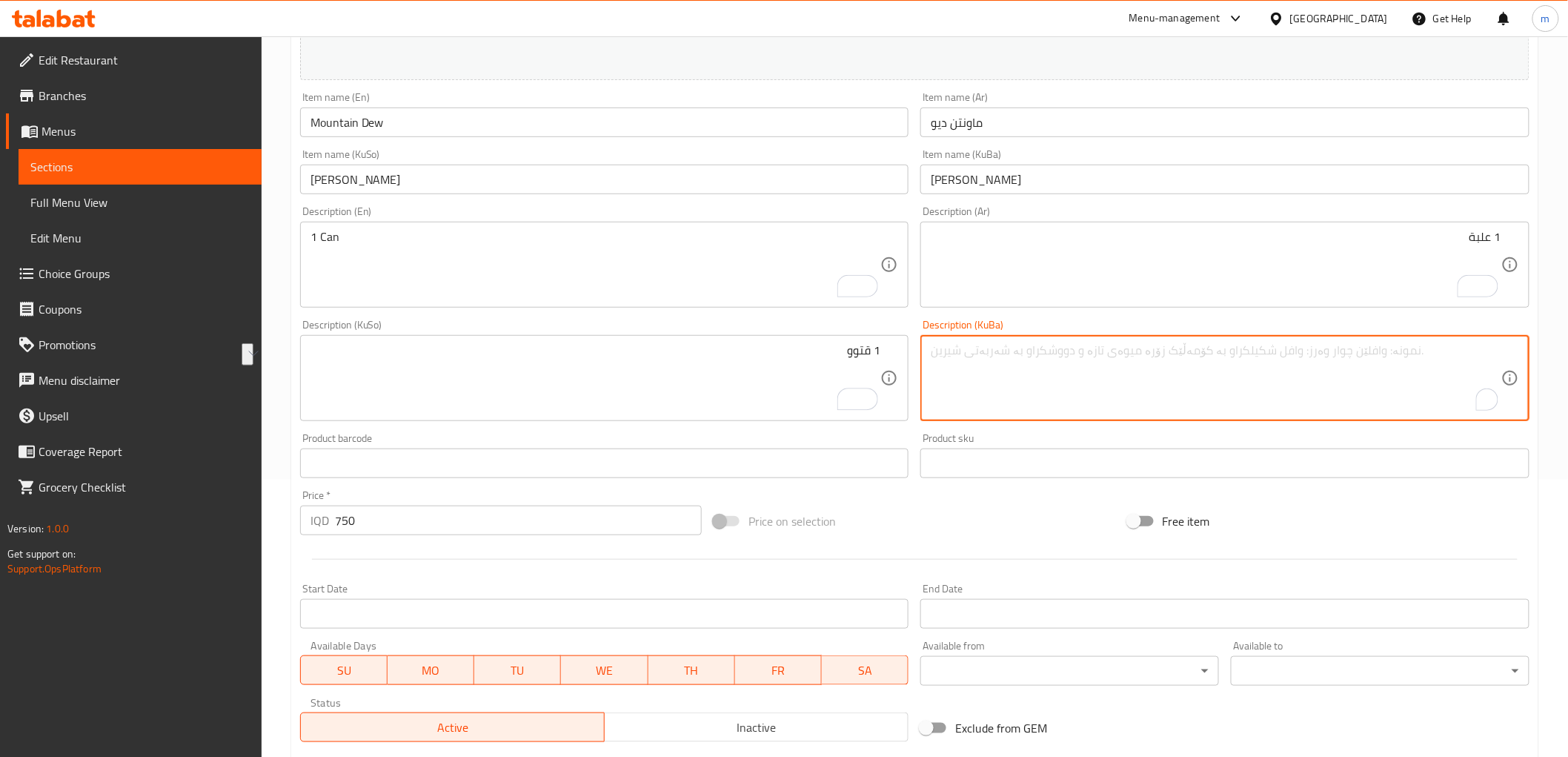
click at [1106, 376] on textarea "To enrich screen reader interactions, please activate Accessibility in Grammarl…" at bounding box center [1216, 378] width 571 height 70
paste textarea "1 قتوو"
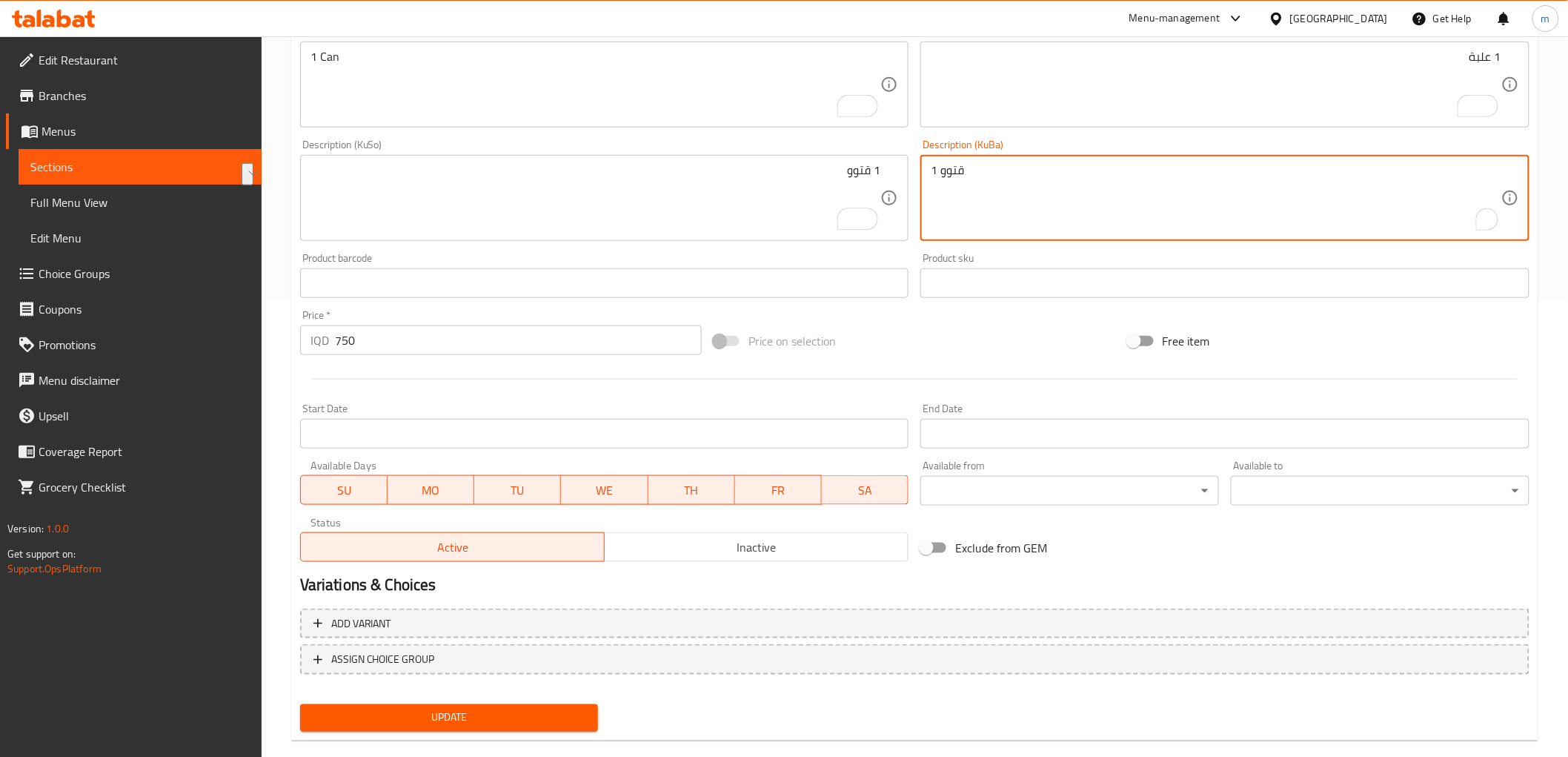
scroll to position [480, 0]
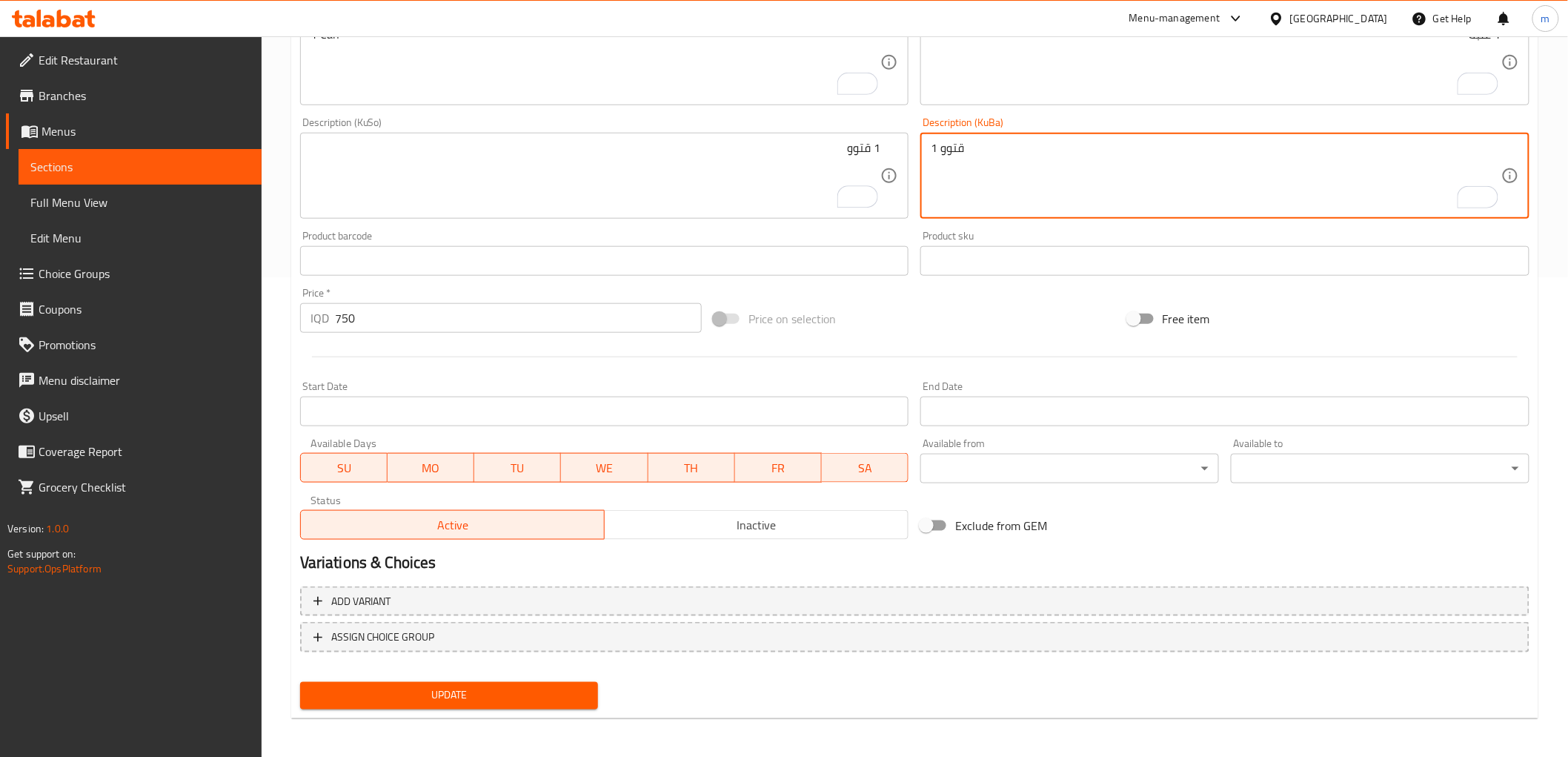
type textarea "1 قتوو"
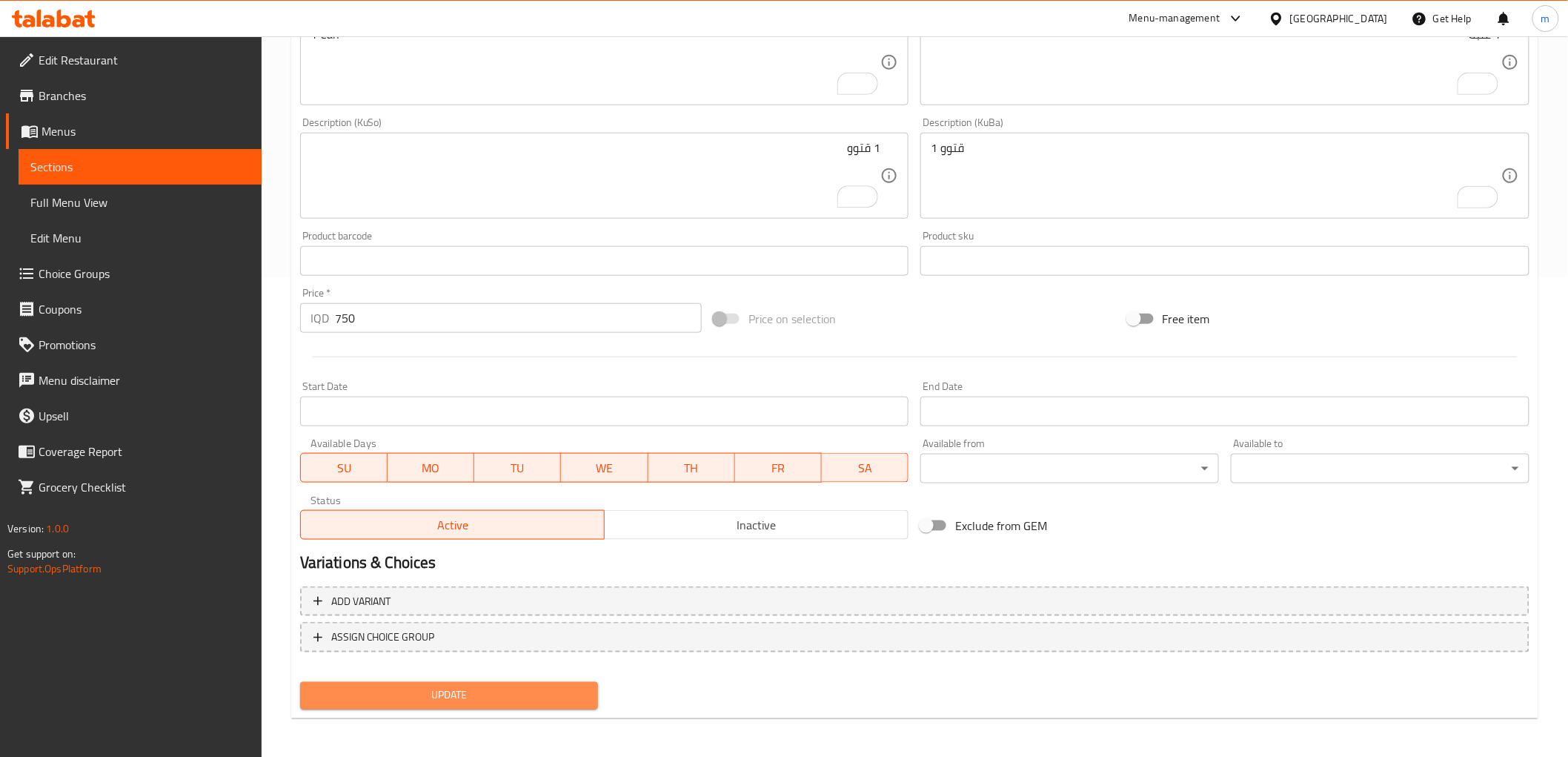
click at [423, 700] on span "Update" at bounding box center [450, 696] width 275 height 19
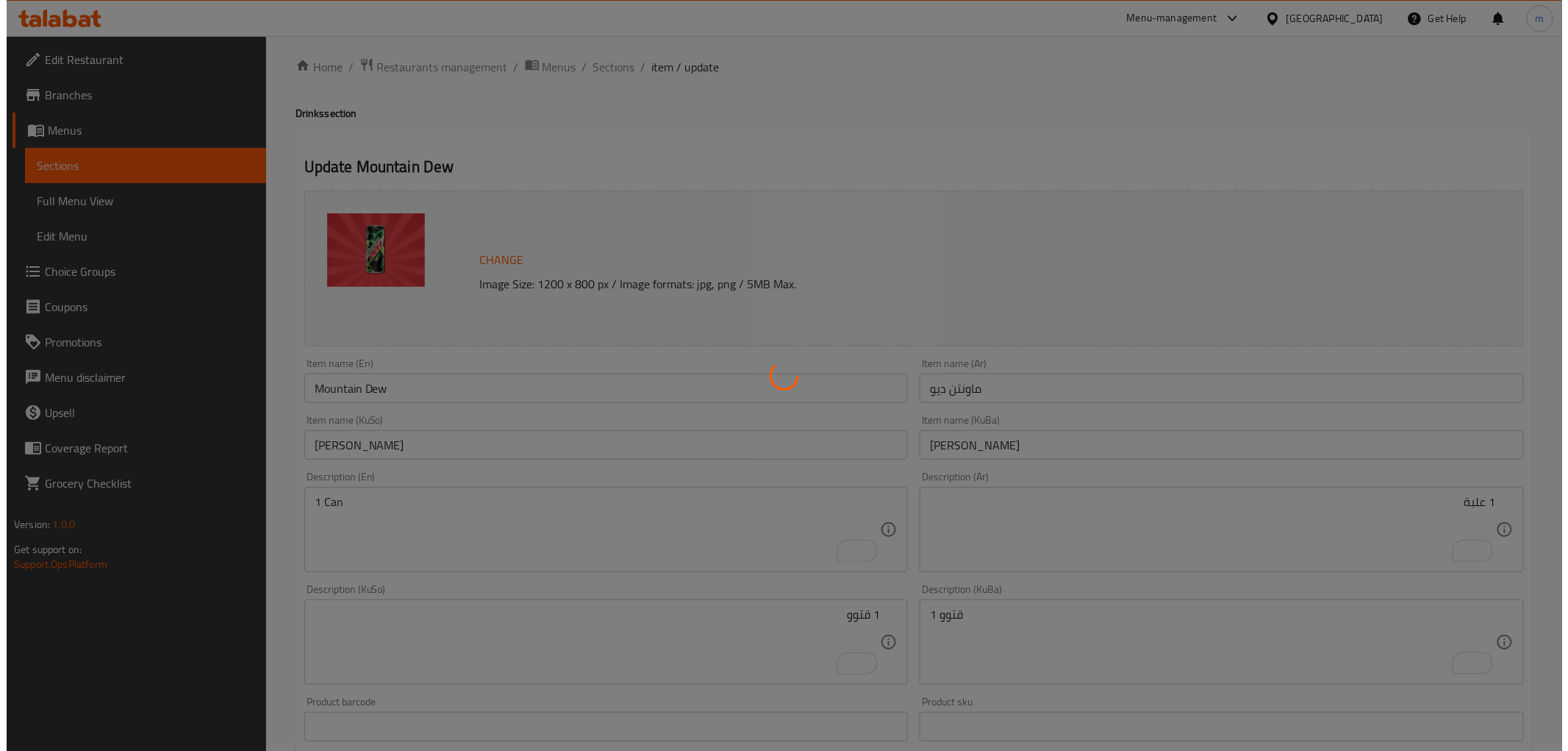
scroll to position [0, 0]
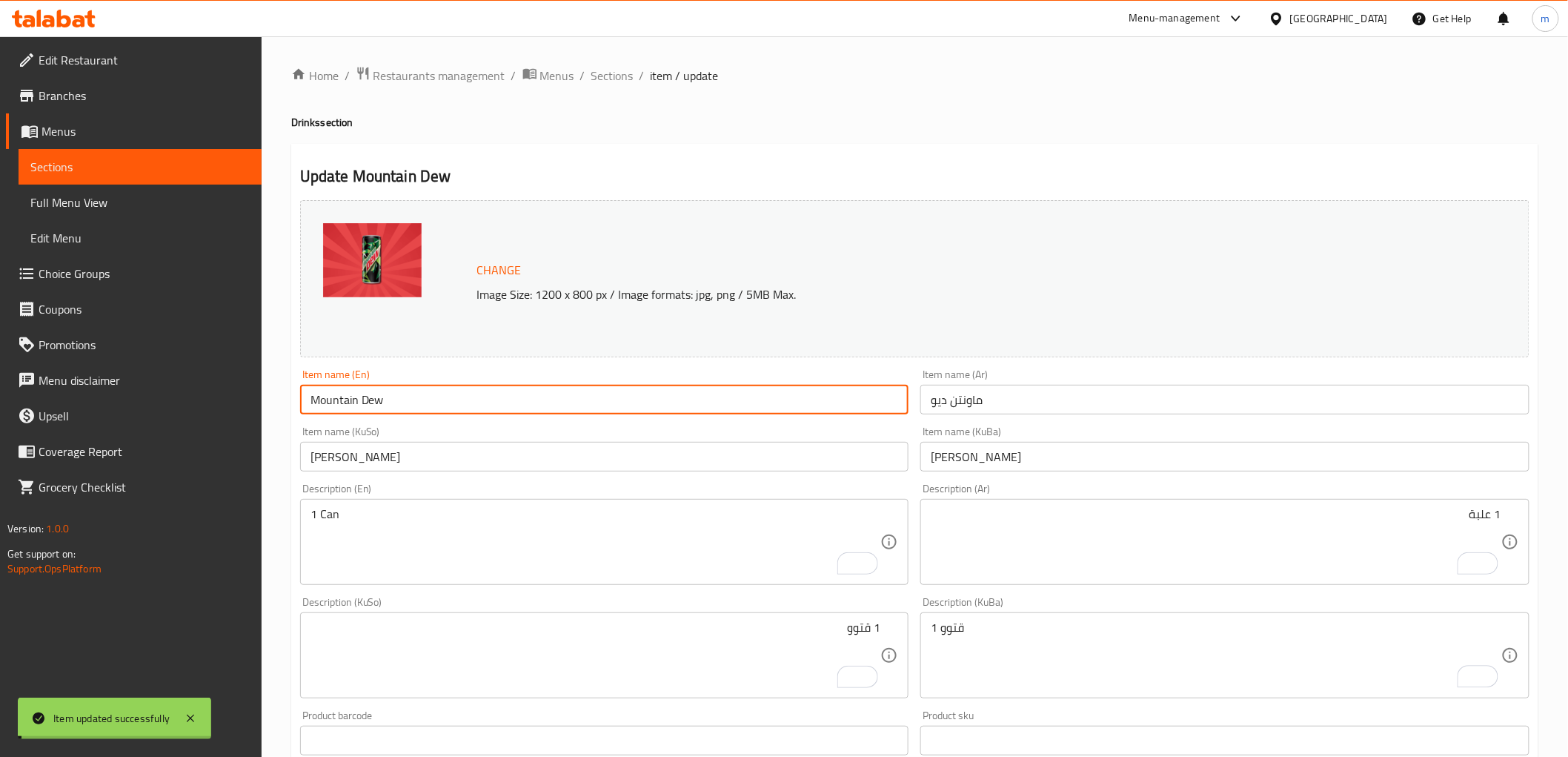
click at [390, 397] on input "Mountain Dew" at bounding box center [604, 399] width 609 height 30
click at [93, 195] on span "Full Menu View" at bounding box center [140, 202] width 219 height 18
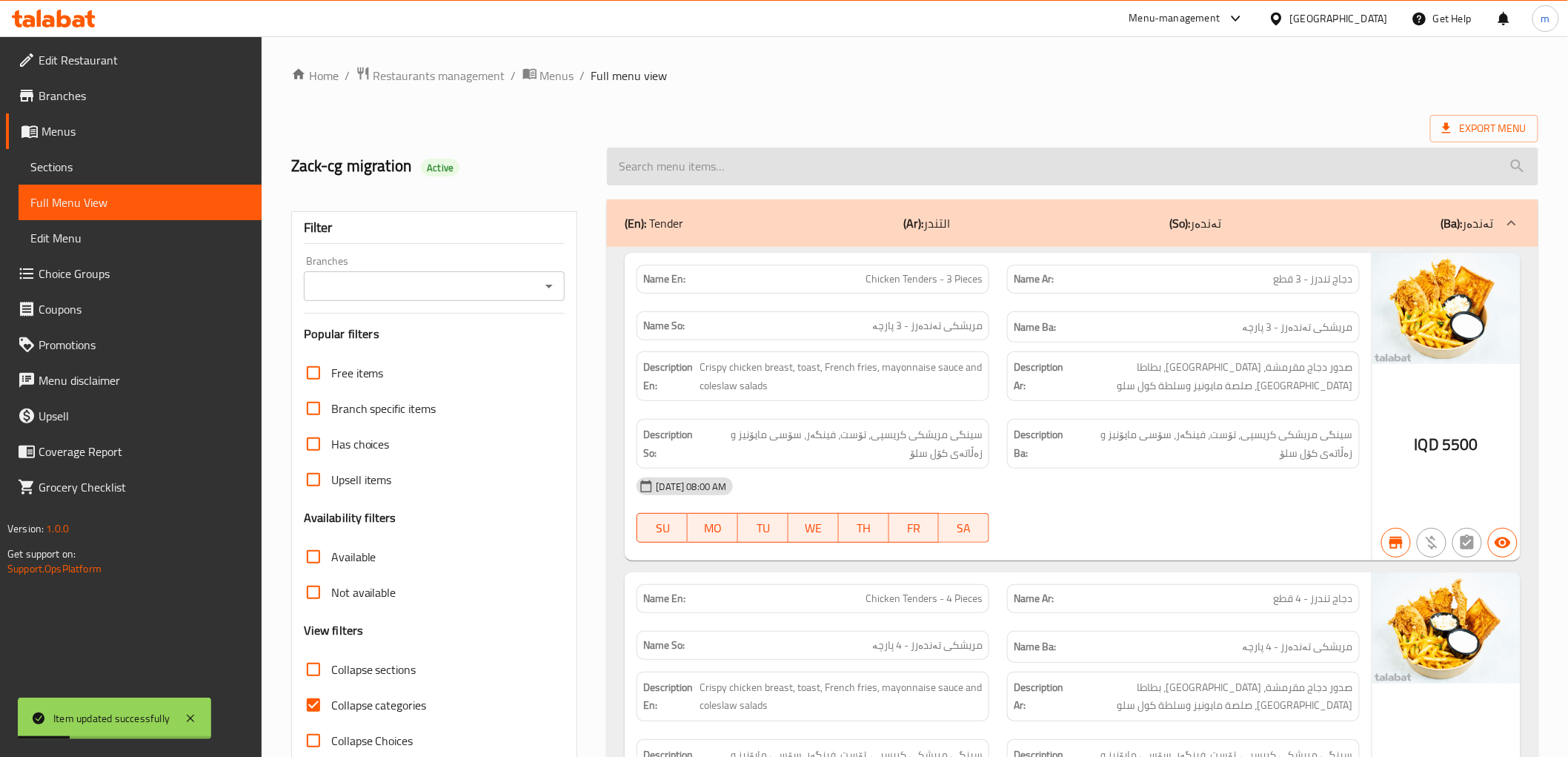
click at [767, 178] on input "search" at bounding box center [1073, 166] width 931 height 38
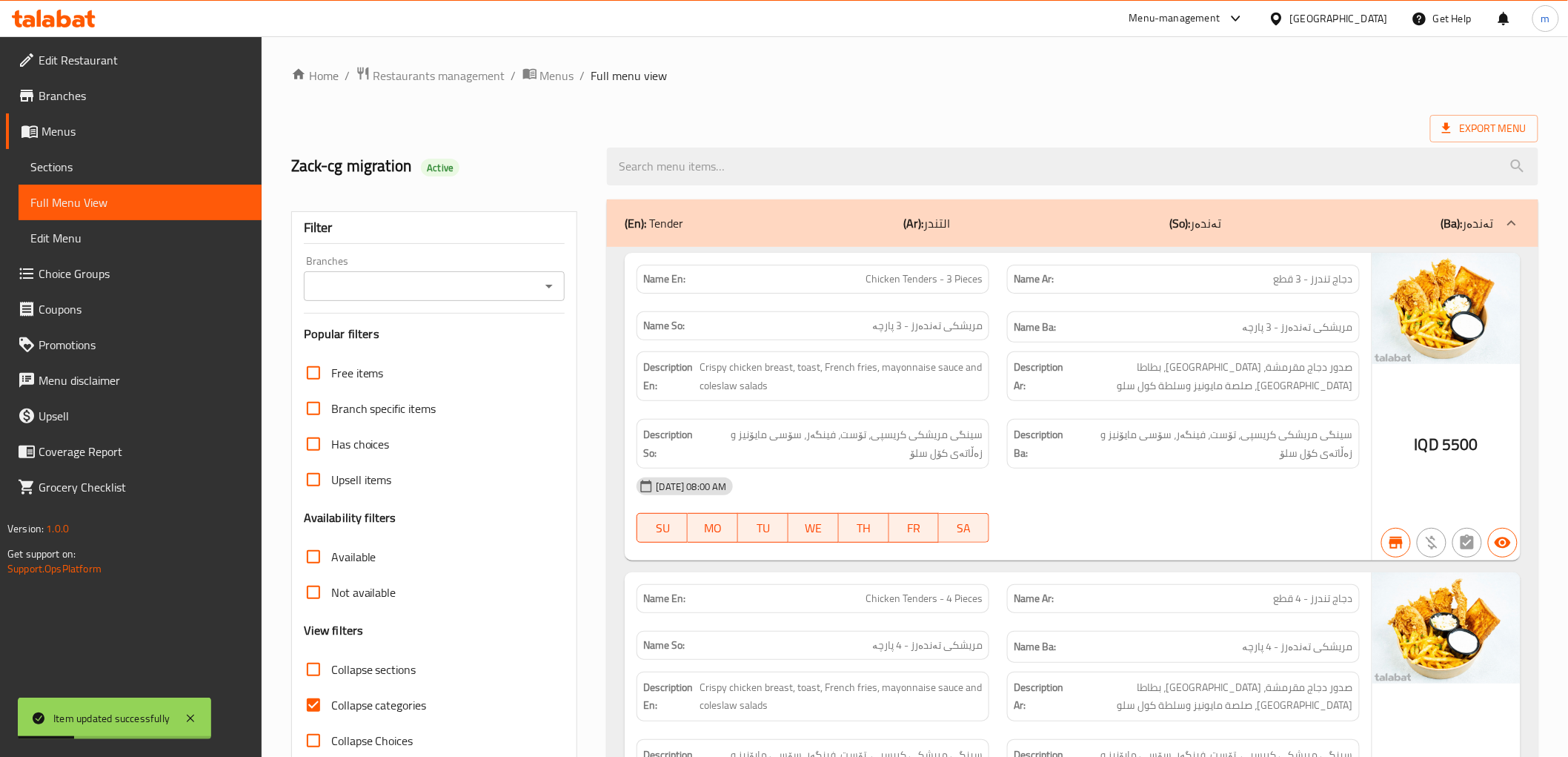
paste input "Mountain Dew"
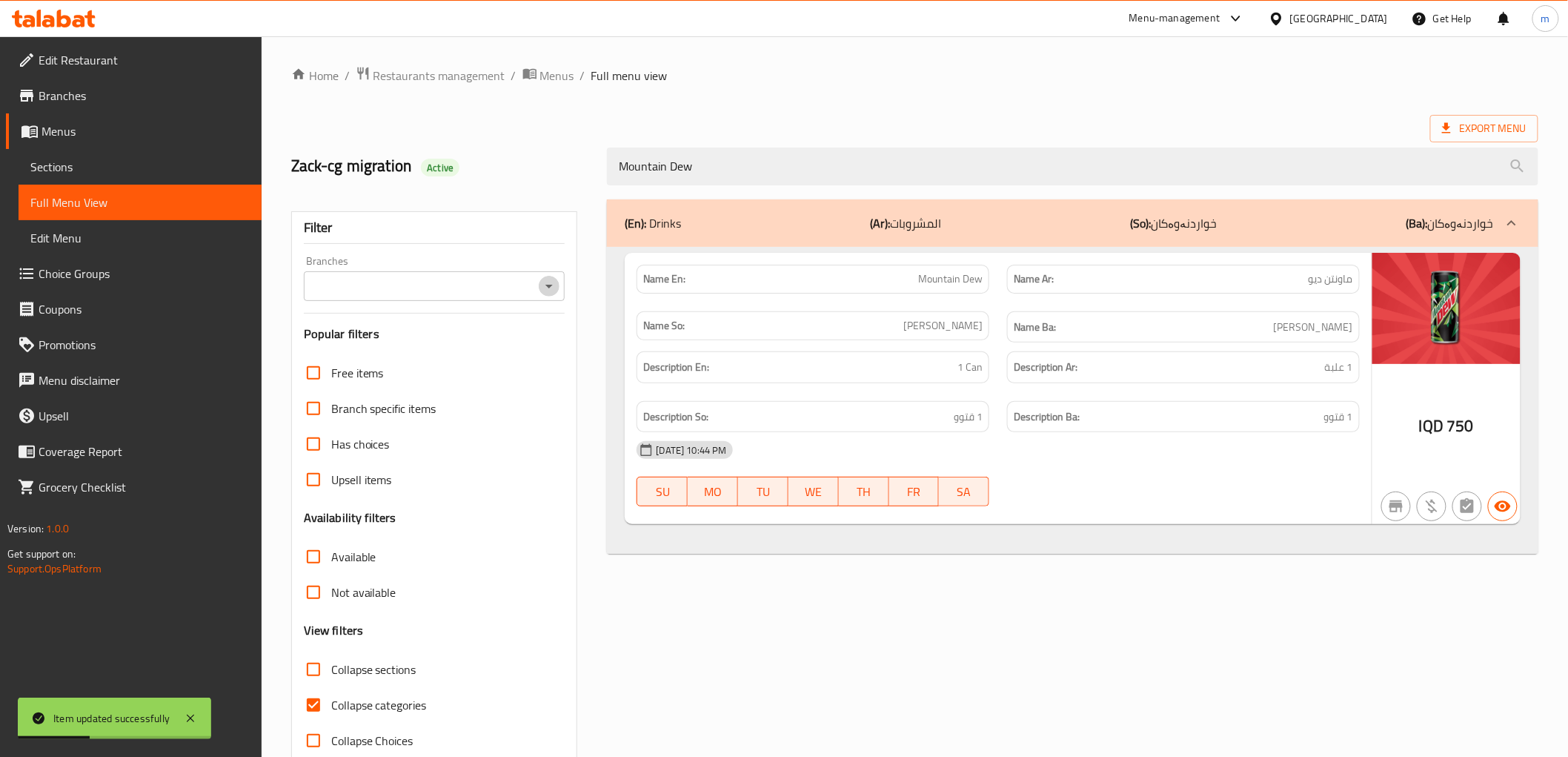
click at [543, 286] on icon "Open" at bounding box center [550, 286] width 18 height 18
type input "Mountain Dew"
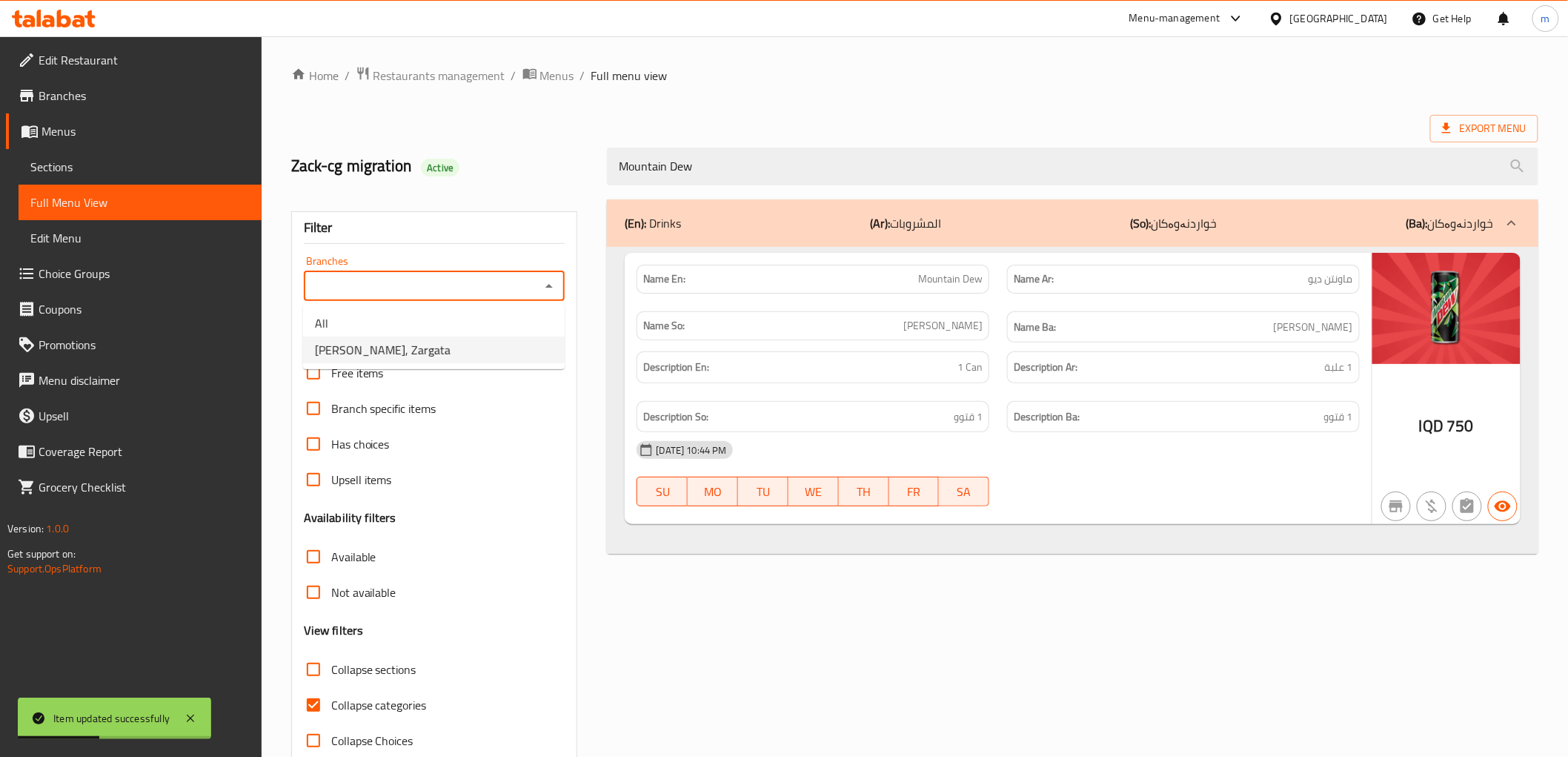
click at [460, 353] on li "[PERSON_NAME], Zargata" at bounding box center [434, 350] width 261 height 27
type input "[PERSON_NAME], Zargata"
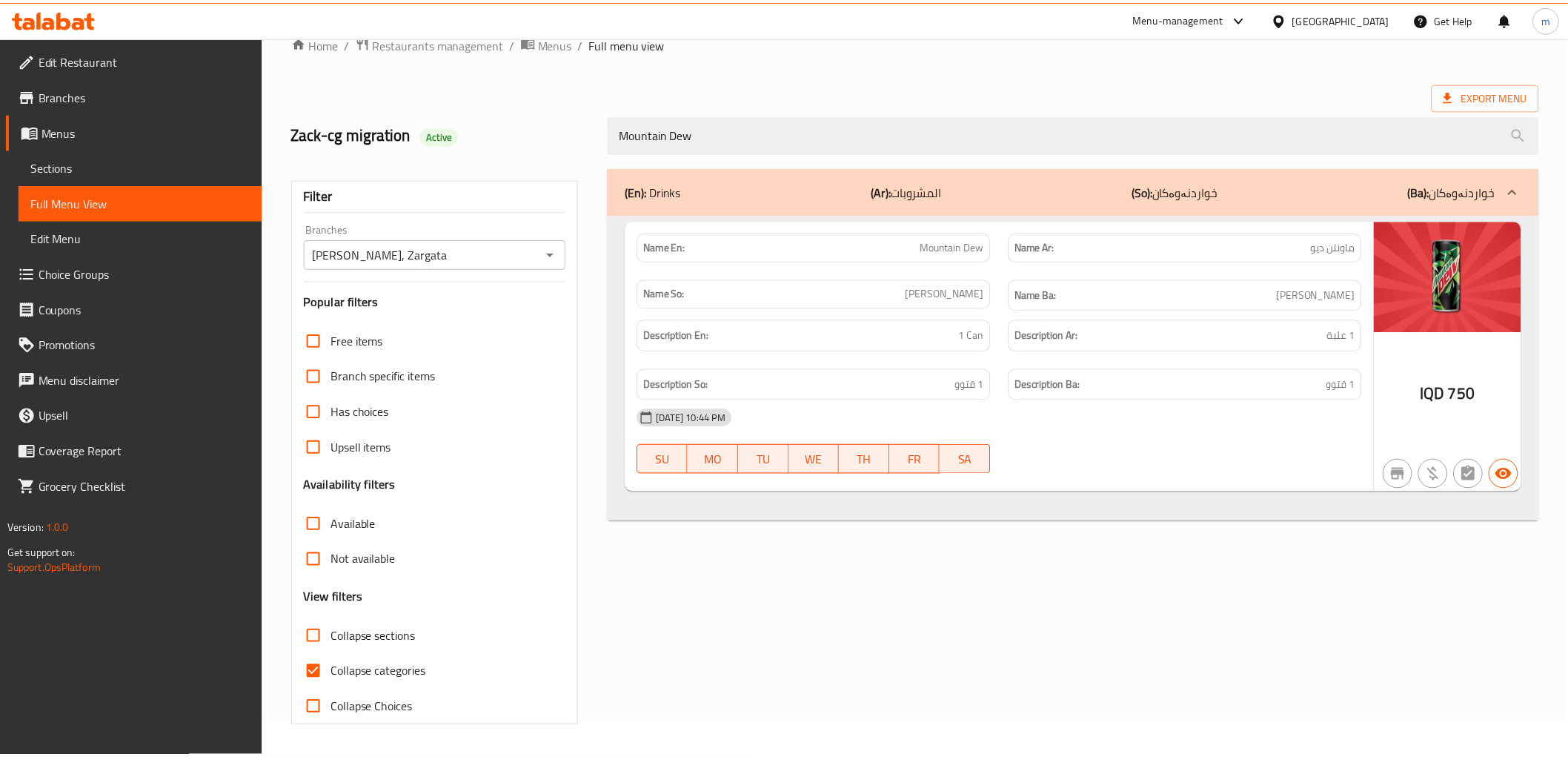
scroll to position [32, 0]
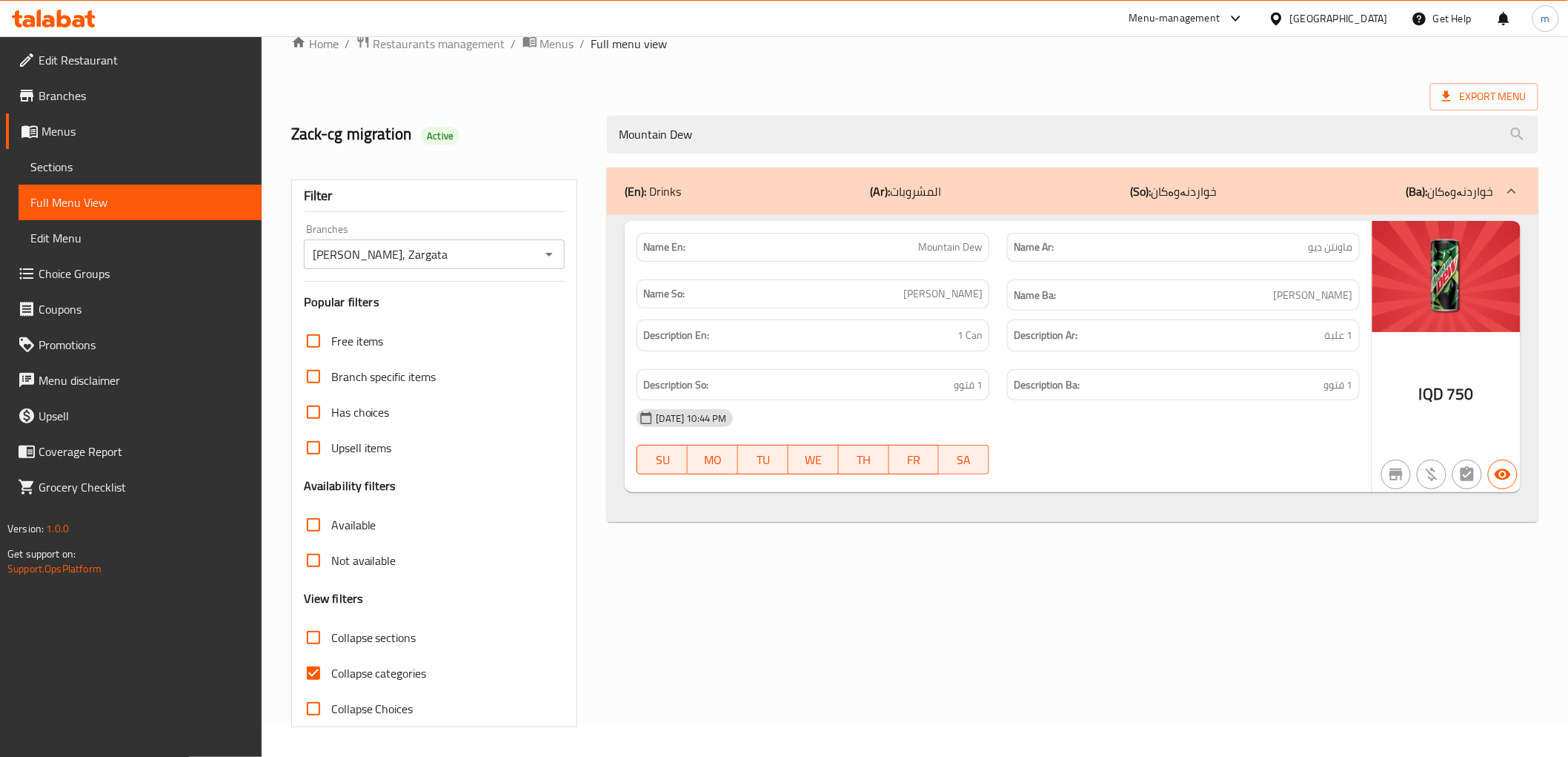
click at [78, 19] on icon at bounding box center [53, 19] width 84 height 18
